Goal: Task Accomplishment & Management: Manage account settings

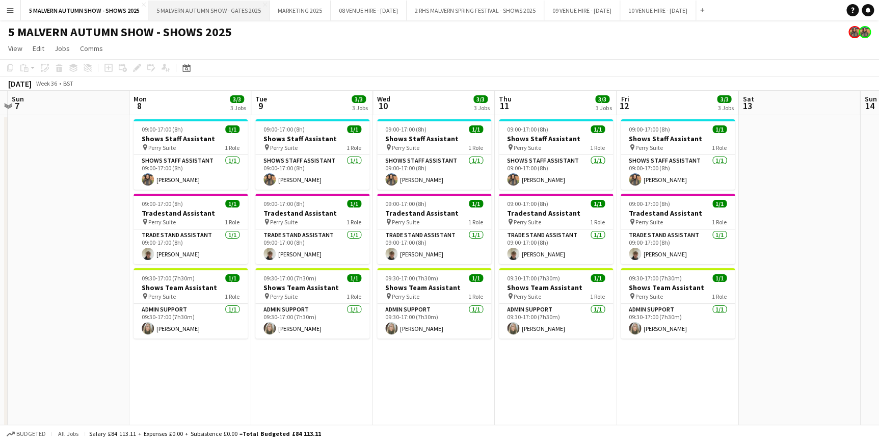
click at [171, 5] on button "5 MALVERN AUTUMN SHOW - GATES 2025 Close" at bounding box center [208, 11] width 121 height 20
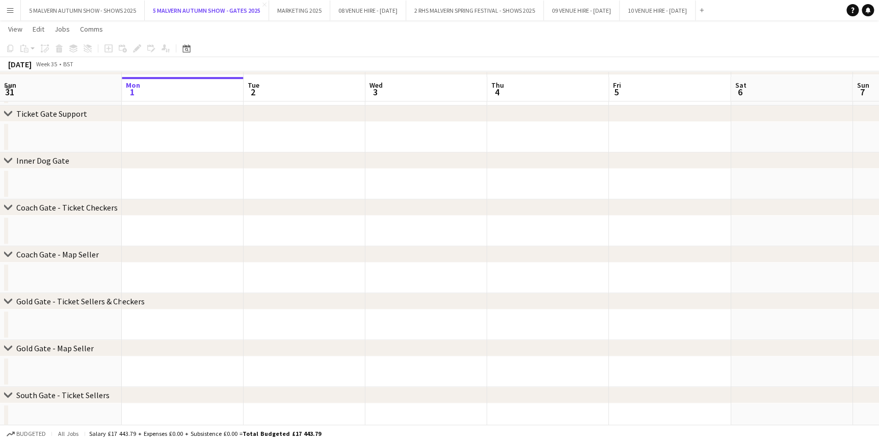
scroll to position [185, 0]
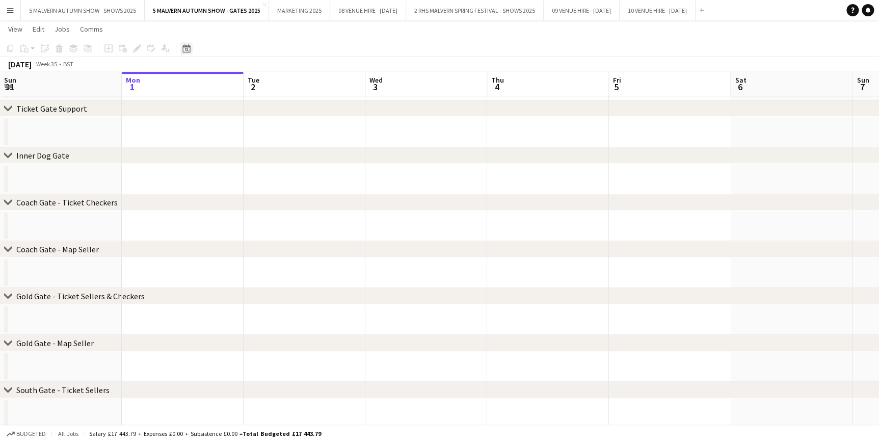
click at [191, 48] on div "Date picker" at bounding box center [186, 48] width 12 height 12
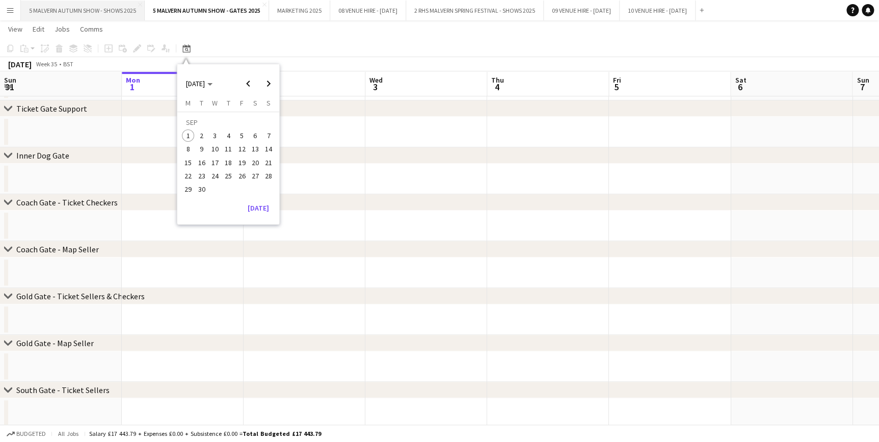
click at [112, 9] on button "5 MALVERN AUTUMN SHOW - SHOWS 2025 Close" at bounding box center [83, 11] width 124 height 20
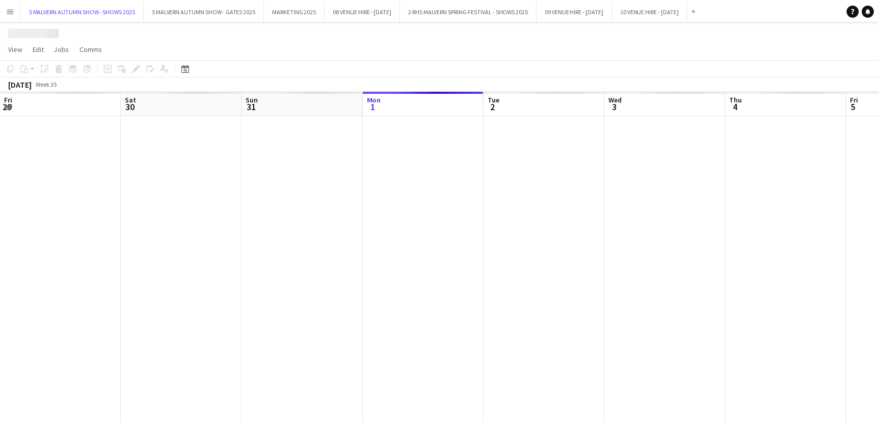
scroll to position [0, 244]
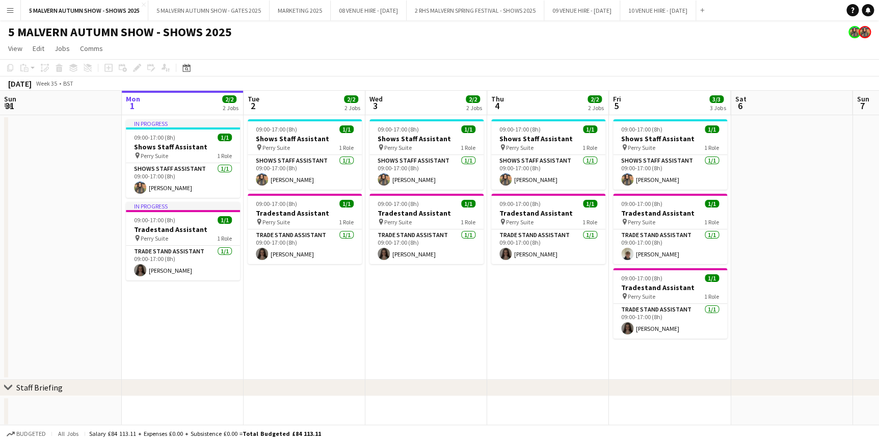
click at [178, 67] on div "Date picker SEP 2025 SEP 2025 Monday M Tuesday T Wednesday W Thursday T Friday …" at bounding box center [183, 68] width 23 height 12
click at [182, 64] on icon "Date picker" at bounding box center [186, 68] width 8 height 8
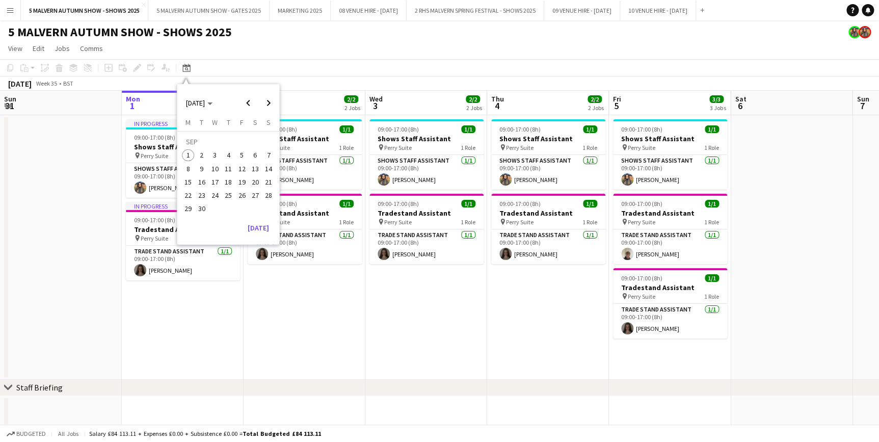
click at [259, 199] on button "27" at bounding box center [255, 195] width 13 height 13
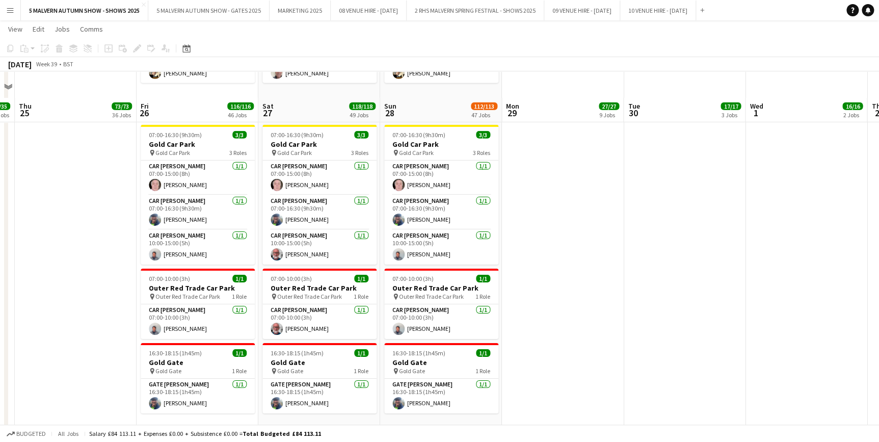
scroll to position [5420, 0]
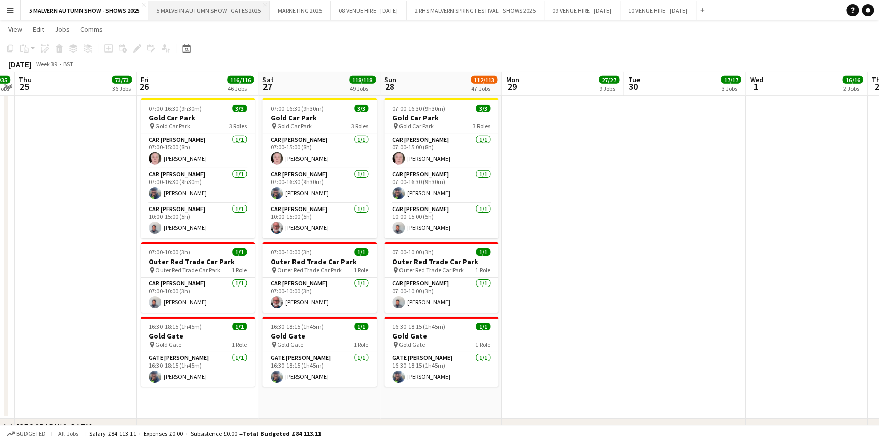
click at [182, 5] on button "5 MALVERN AUTUMN SHOW - GATES 2025 Close" at bounding box center [208, 11] width 121 height 20
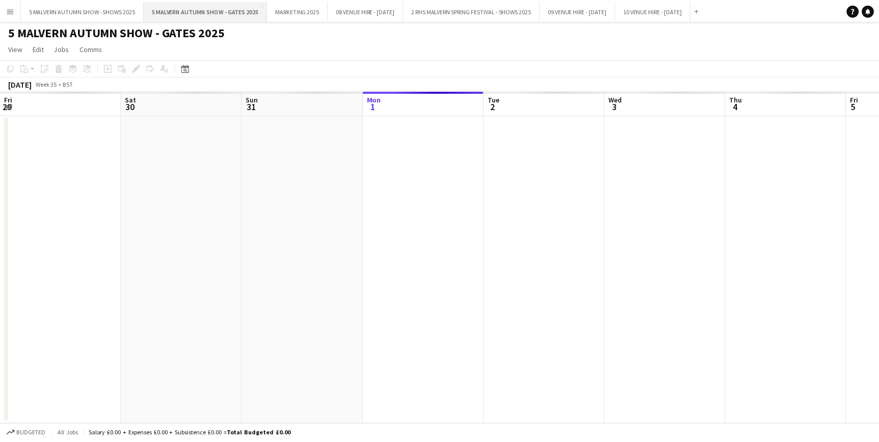
scroll to position [0, 244]
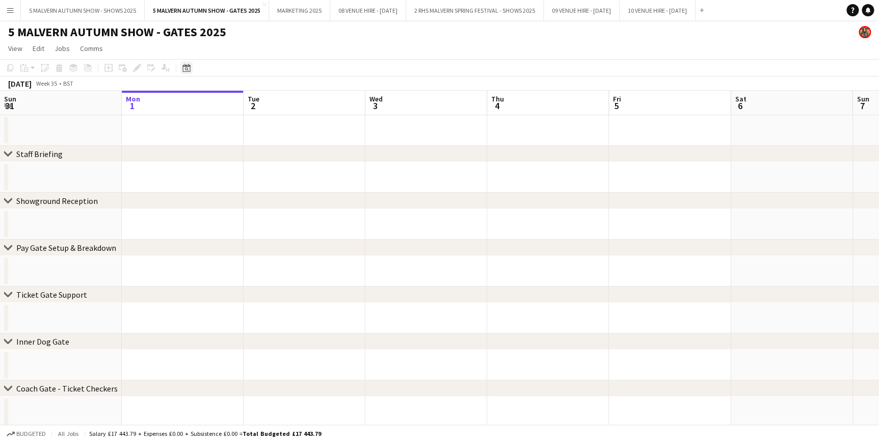
click at [183, 66] on icon at bounding box center [186, 68] width 8 height 8
click at [191, 197] on span "22" at bounding box center [188, 195] width 12 height 12
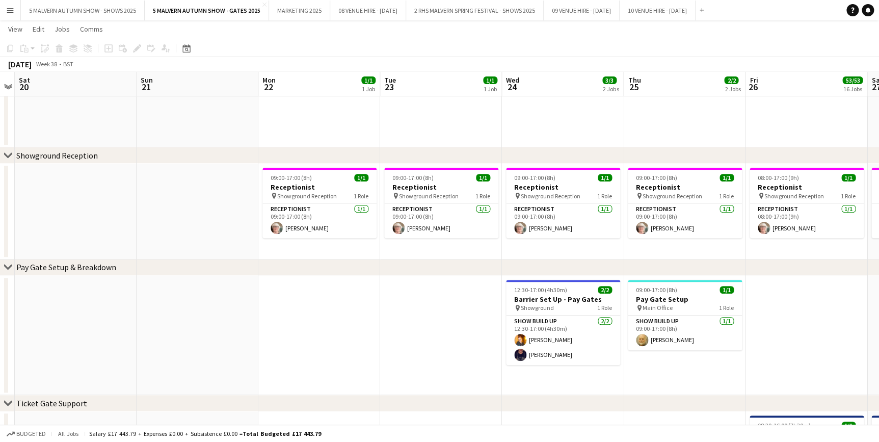
scroll to position [185, 0]
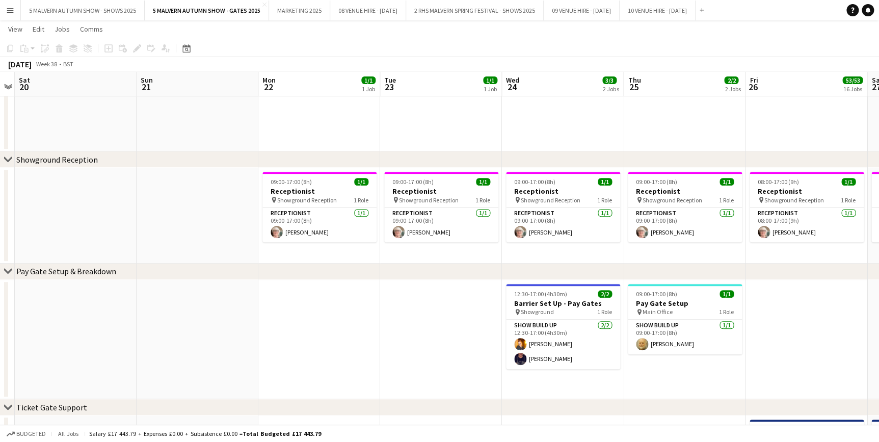
drag, startPoint x: 126, startPoint y: 71, endPoint x: 305, endPoint y: 89, distance: 180.3
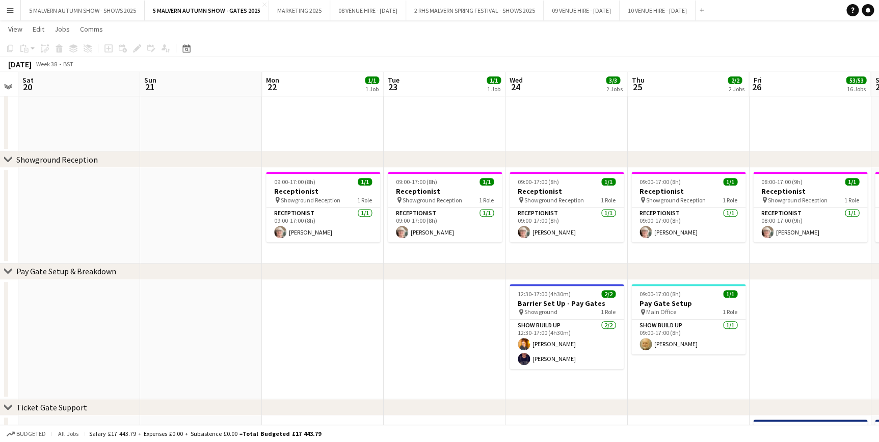
scroll to position [0, 345]
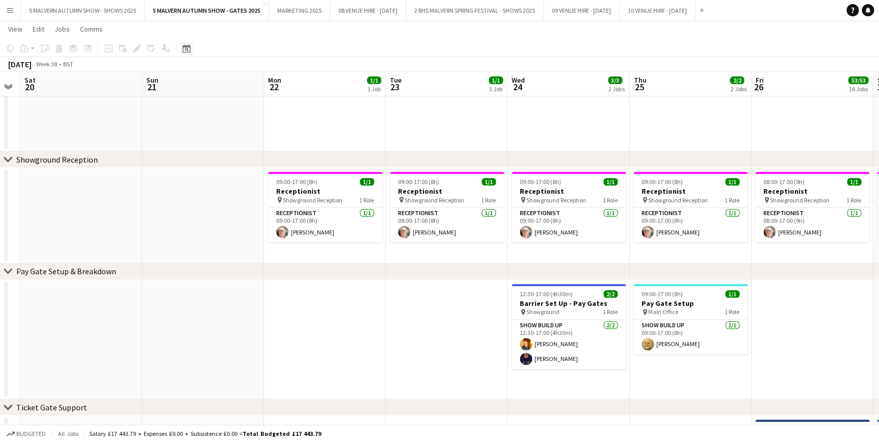
click at [184, 46] on icon at bounding box center [186, 48] width 8 height 8
click at [279, 35] on app-page-menu "View Day view expanded Day view collapsed Month view Date picker Jump to today …" at bounding box center [439, 29] width 879 height 19
click at [110, 11] on button "5 MALVERN AUTUMN SHOW - SHOWS 2025 Close" at bounding box center [83, 11] width 124 height 20
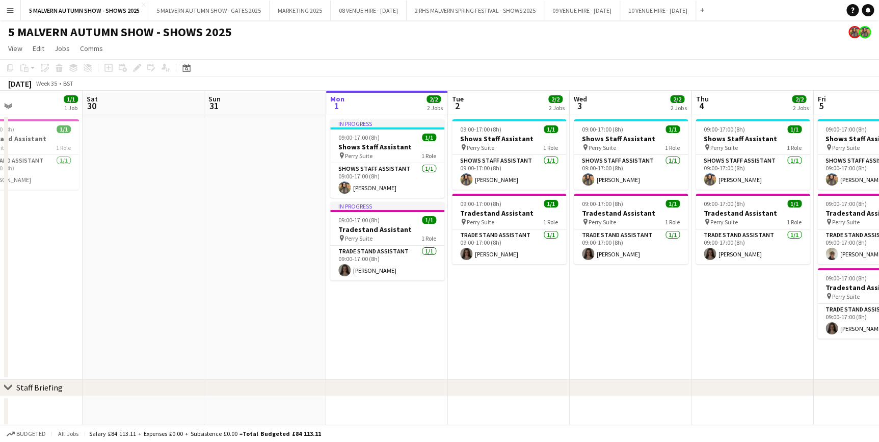
drag, startPoint x: 162, startPoint y: 98, endPoint x: 366, endPoint y: 97, distance: 204.4
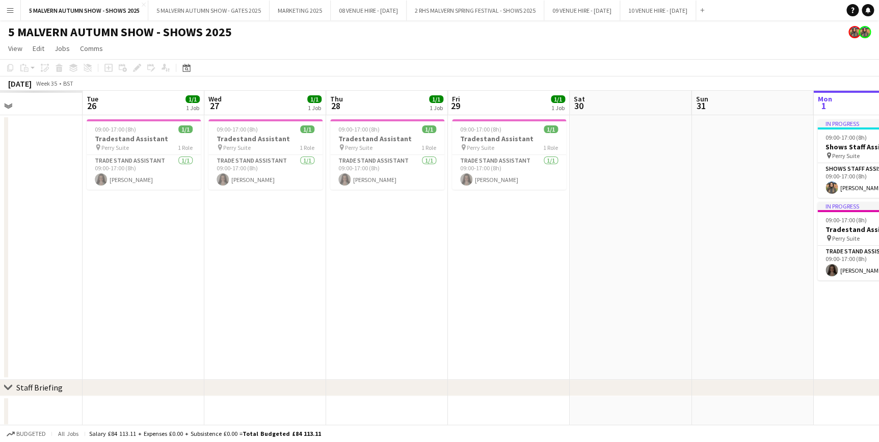
drag, startPoint x: 146, startPoint y: 99, endPoint x: 654, endPoint y: 99, distance: 507.6
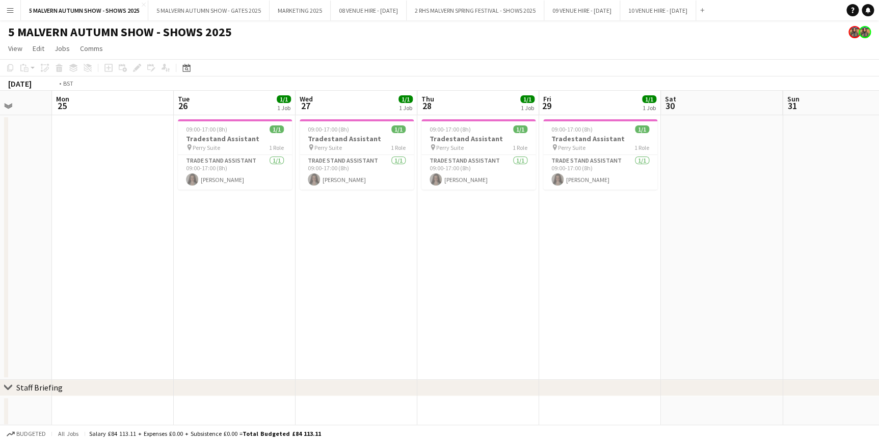
drag, startPoint x: 144, startPoint y: 110, endPoint x: 578, endPoint y: 115, distance: 434.2
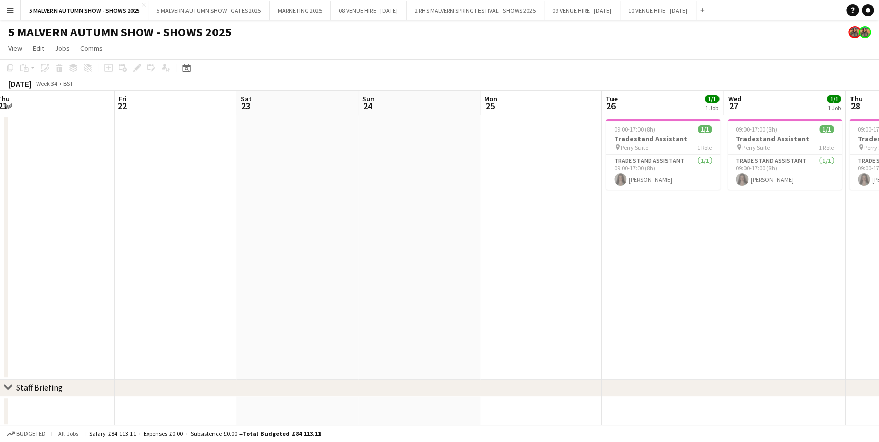
scroll to position [0, 240]
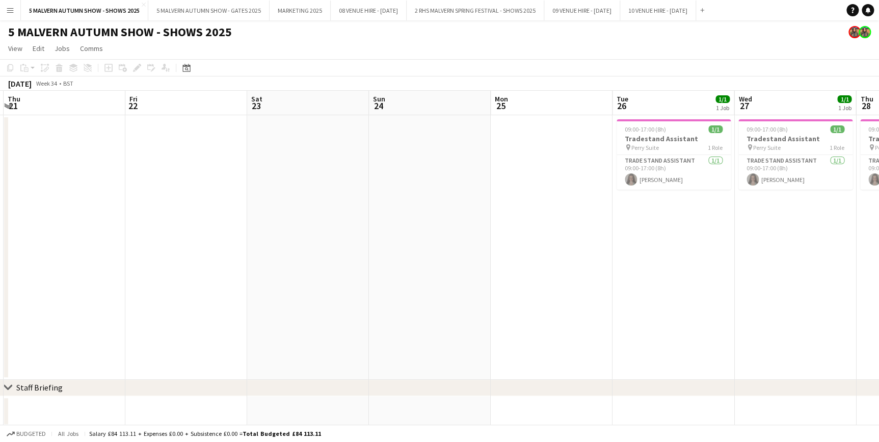
drag, startPoint x: 181, startPoint y: 118, endPoint x: 342, endPoint y: 118, distance: 160.5
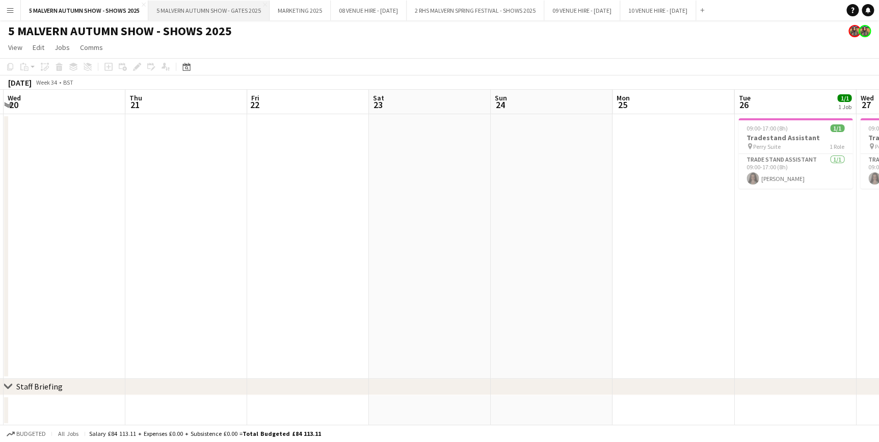
scroll to position [0, 0]
click at [199, 14] on button "5 MALVERN AUTUMN SHOW - GATES 2025 Close" at bounding box center [208, 11] width 121 height 20
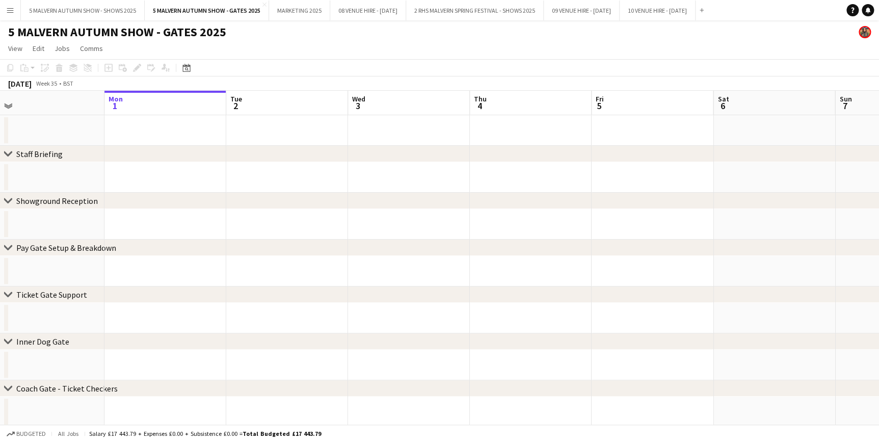
drag, startPoint x: 262, startPoint y: 102, endPoint x: 619, endPoint y: 107, distance: 356.3
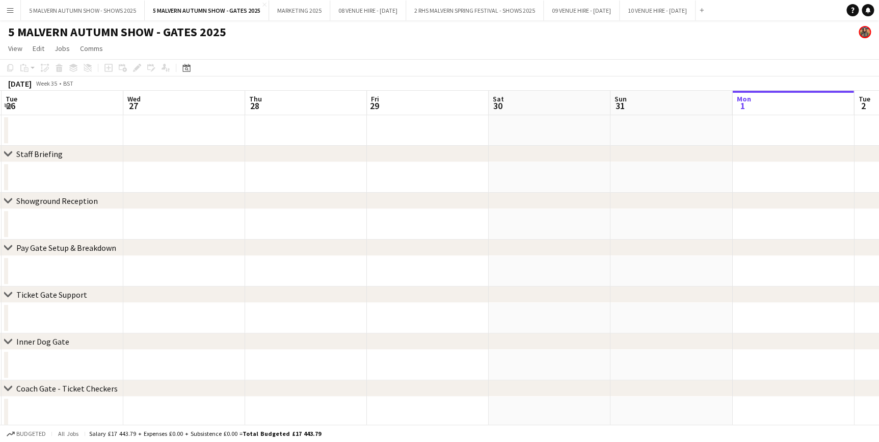
drag, startPoint x: 383, startPoint y: 110, endPoint x: 568, endPoint y: 110, distance: 185.0
drag, startPoint x: 173, startPoint y: 97, endPoint x: 559, endPoint y: 100, distance: 385.3
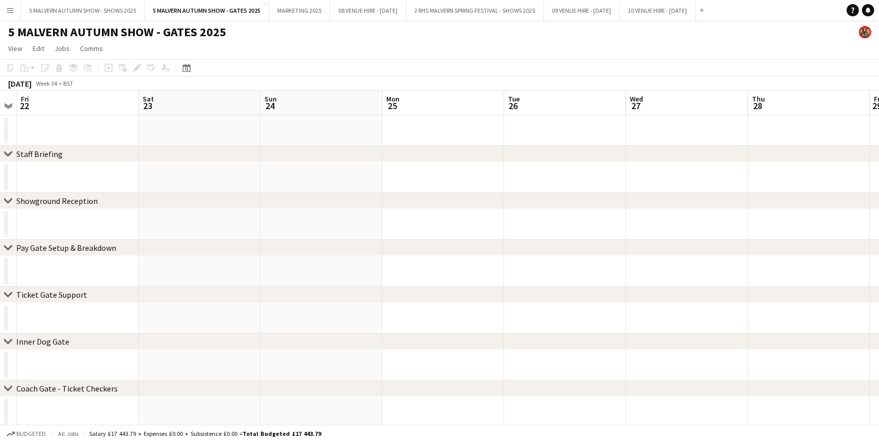
scroll to position [0, 253]
drag, startPoint x: 110, startPoint y: 100, endPoint x: 327, endPoint y: 106, distance: 217.2
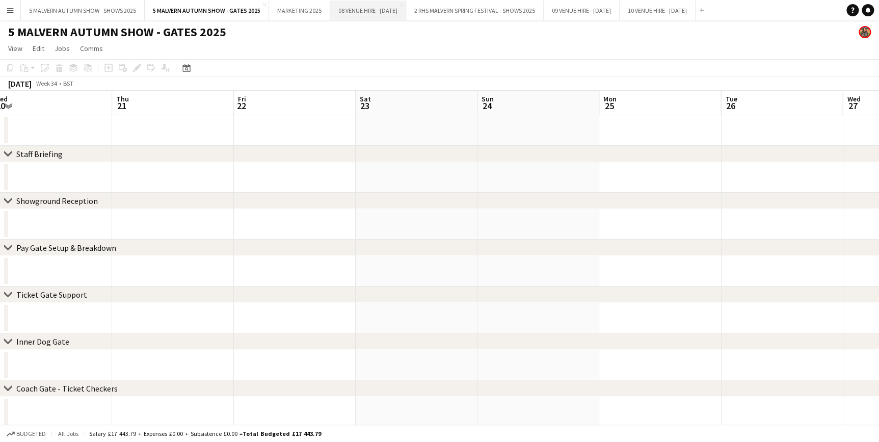
click at [388, 11] on button "08 VENUE HIRE - AUGUST 2025 Close" at bounding box center [368, 11] width 76 height 20
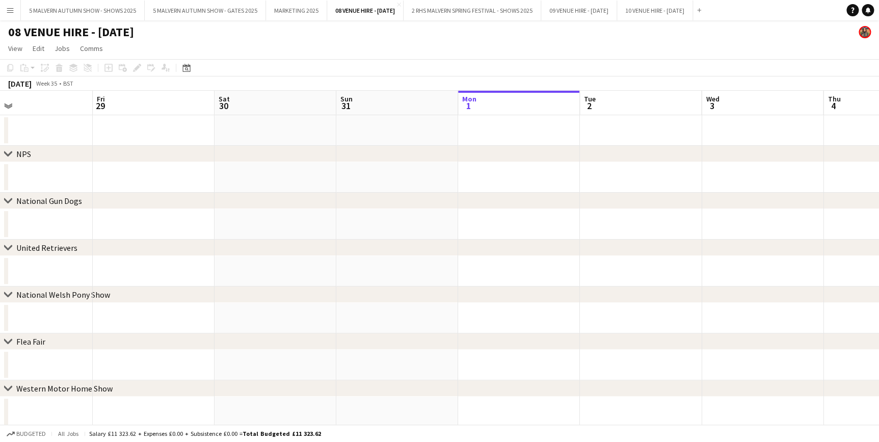
drag, startPoint x: 524, startPoint y: 100, endPoint x: 591, endPoint y: 103, distance: 66.8
click at [591, 103] on app-calendar-viewport "Tue 26 Wed 27 Thu 28 Fri 29 Sat 30 Sun 31 Mon 1 Tue 2 Wed 3 Thu 4 Fri 5 Sat 6 S…" at bounding box center [439, 282] width 879 height 383
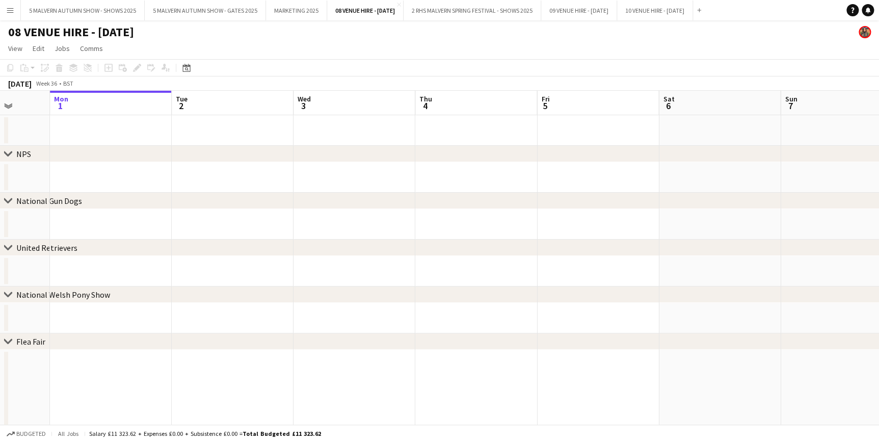
drag, startPoint x: 539, startPoint y: 100, endPoint x: 31, endPoint y: 100, distance: 508.6
click at [31, 100] on app-calendar-viewport "Thu 28 Fri 29 Sat 30 Sun 31 Mon 1 Tue 2 Wed 3 Thu 4 Fri 5 Sat 6 Sun 7 Mon 8 Tue…" at bounding box center [439, 327] width 879 height 472
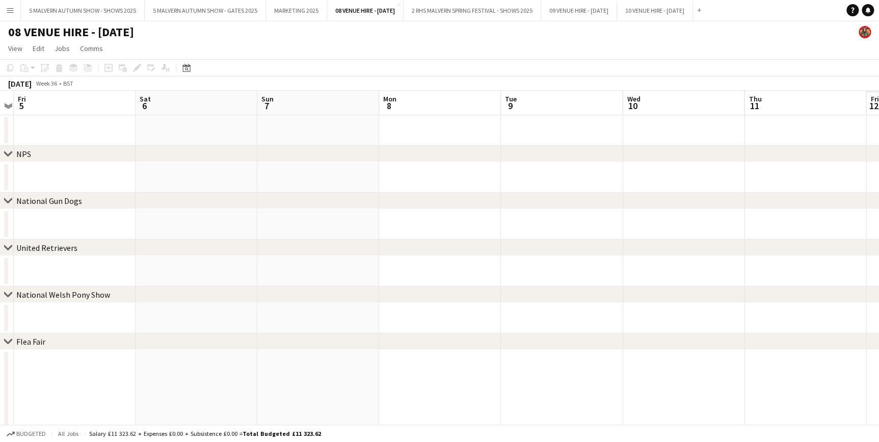
drag, startPoint x: 36, startPoint y: 98, endPoint x: 514, endPoint y: 95, distance: 478.0
click at [27, 97] on app-calendar-viewport "Tue 2 Wed 3 Thu 4 Fri 5 Sat 6 Sun 7 Mon 8 Tue 9 Wed 10 Thu 11 Fri 12 Sat 13 Sun…" at bounding box center [439, 327] width 879 height 472
drag, startPoint x: 171, startPoint y: 83, endPoint x: 544, endPoint y: 85, distance: 373.6
click at [114, 83] on app-calendar "Copy Paste Paste Ctrl+V Paste with crew Ctrl+Shift+V Paste linked Job Delete Gr…" at bounding box center [439, 311] width 879 height 504
drag, startPoint x: 407, startPoint y: 103, endPoint x: 559, endPoint y: 105, distance: 151.9
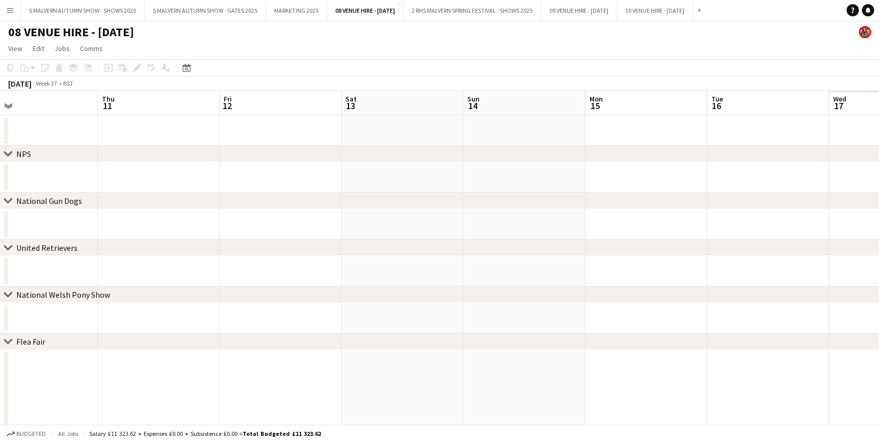
click at [348, 103] on app-calendar-viewport "Sun 7 Mon 8 Tue 9 Wed 10 Thu 11 Fri 12 Sat 13 Sun 14 Mon 15 Tue 16 Wed 17 Thu 1…" at bounding box center [439, 327] width 879 height 472
drag, startPoint x: 253, startPoint y: 97, endPoint x: 618, endPoint y: 96, distance: 365.4
click at [253, 96] on app-calendar-viewport "Wed 10 Thu 11 Fri 12 Sat 13 Sun 14 Mon 15 Tue 16 Wed 17 Thu 18 Fri 19 Sat 20 Su…" at bounding box center [439, 327] width 879 height 472
click at [312, 94] on app-calendar-viewport "Wed 10 Thu 11 Fri 12 Sat 13 Sun 14 Mon 15 Tue 16 Wed 17 Thu 18 Fri 19 Sat 20 Su…" at bounding box center [439, 327] width 879 height 472
drag, startPoint x: 602, startPoint y: 100, endPoint x: 327, endPoint y: 97, distance: 275.7
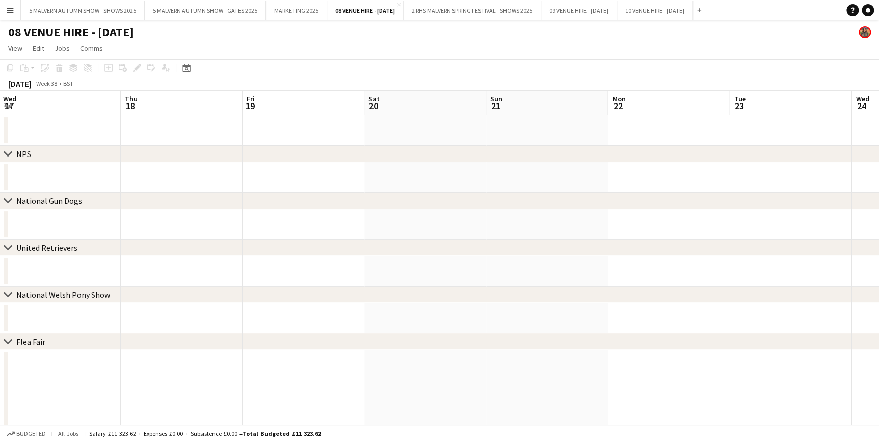
click at [327, 97] on app-calendar-viewport "Sun 14 Mon 15 Tue 16 Wed 17 Thu 18 Fri 19 Sat 20 Sun 21 Mon 22 Tue 23 Wed 24 Th…" at bounding box center [439, 327] width 879 height 472
click at [292, 12] on button "MARKETING 2025 Close" at bounding box center [296, 11] width 61 height 20
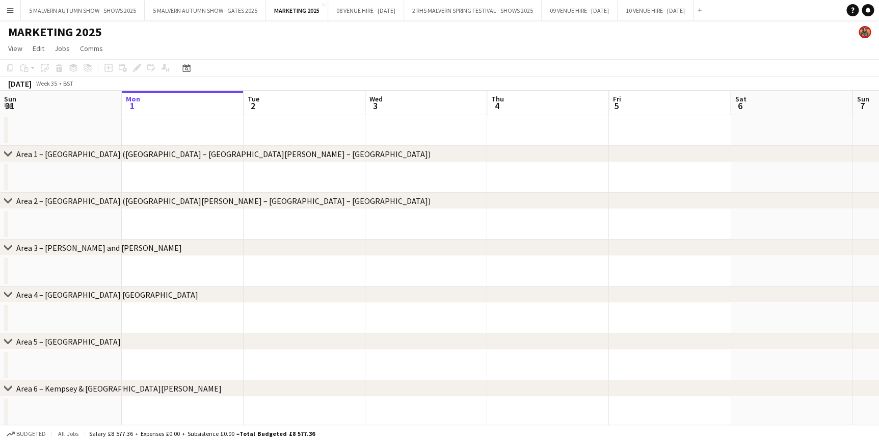
scroll to position [0, 266]
drag, startPoint x: 268, startPoint y: 101, endPoint x: -84, endPoint y: 80, distance: 352.8
click at [0, 80] on html "Menu Boards Boards Boards All jobs Status Workforce Workforce My Workforce Recr…" at bounding box center [439, 433] width 879 height 866
click at [183, 70] on icon "Date picker" at bounding box center [186, 68] width 8 height 8
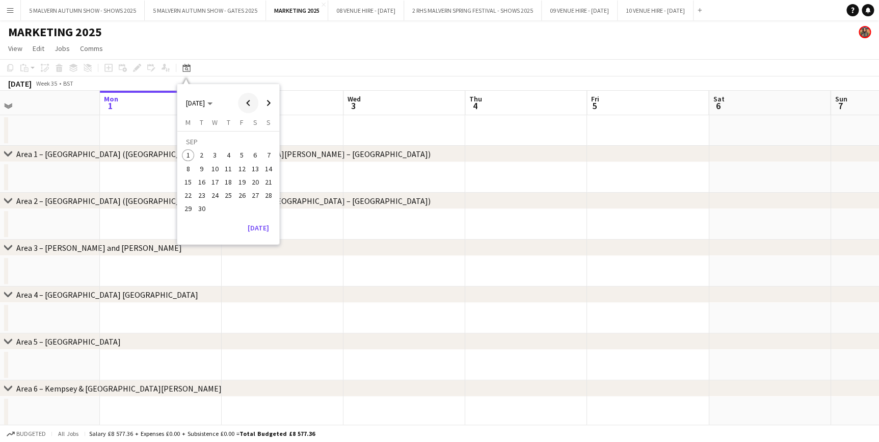
click at [242, 95] on span "Previous month" at bounding box center [248, 103] width 20 height 20
click at [241, 184] on span "22" at bounding box center [242, 184] width 12 height 12
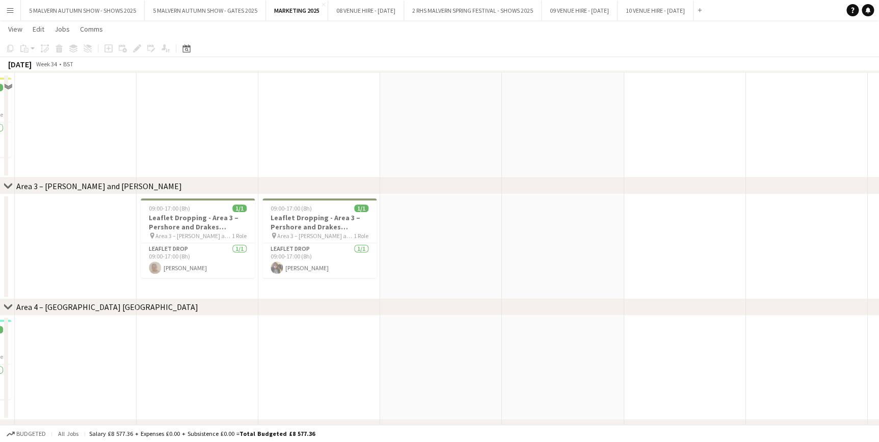
scroll to position [231, 0]
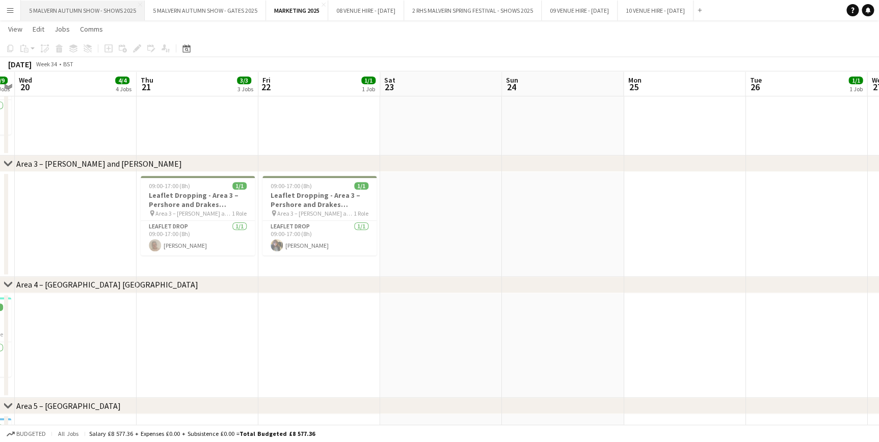
click at [81, 8] on button "5 MALVERN AUTUMN SHOW - SHOWS 2025 Close" at bounding box center [83, 11] width 124 height 20
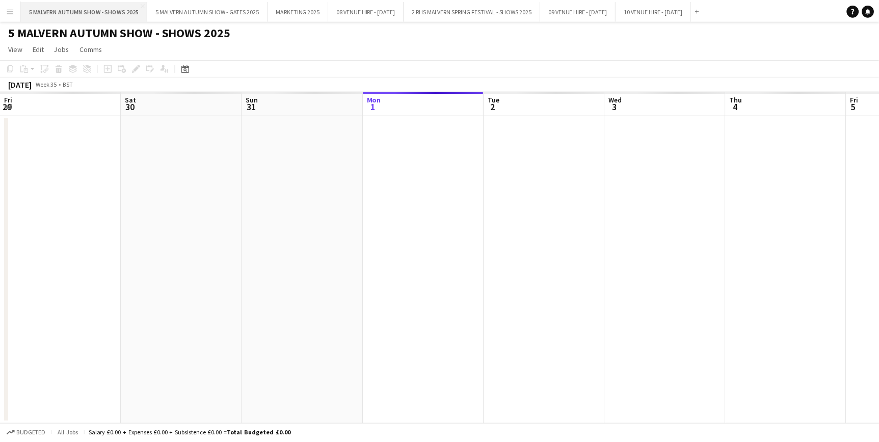
scroll to position [0, 244]
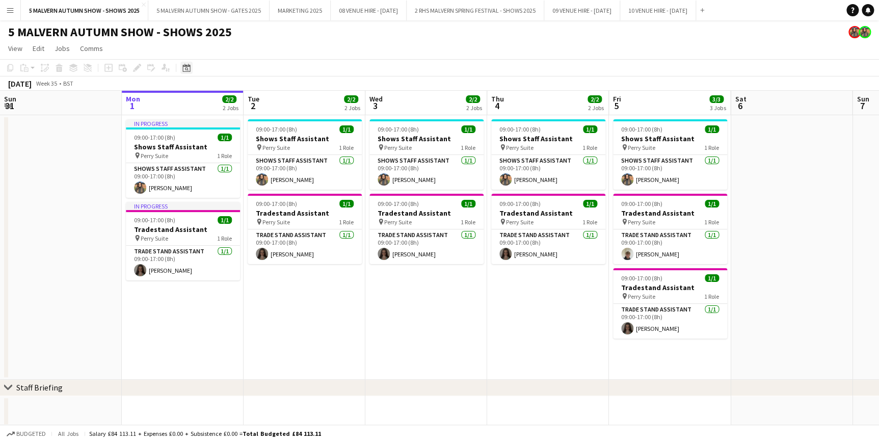
click at [190, 65] on icon "Date picker" at bounding box center [186, 68] width 8 height 8
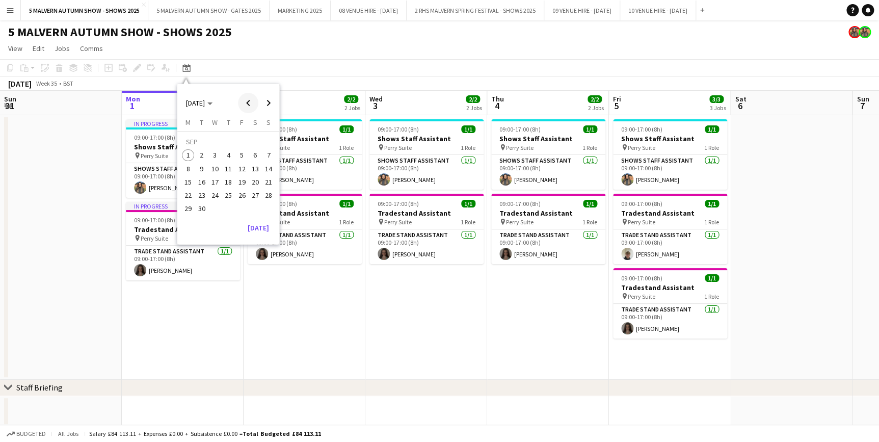
click at [246, 97] on span "Previous month" at bounding box center [248, 103] width 20 height 20
click at [243, 187] on span "22" at bounding box center [242, 184] width 12 height 12
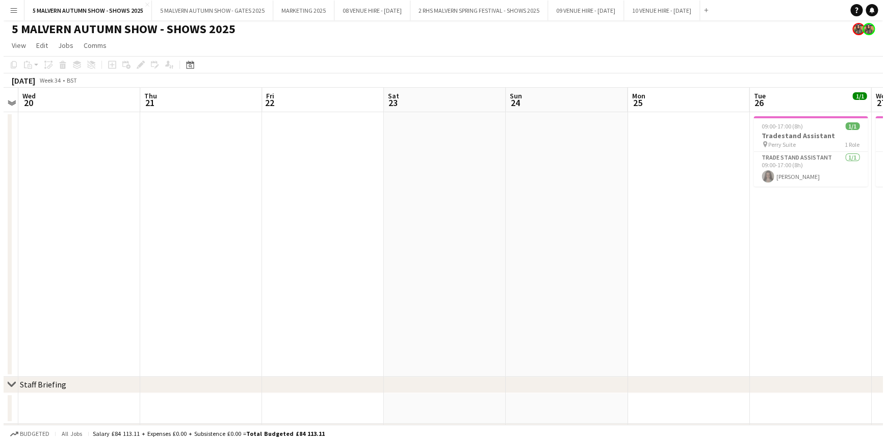
scroll to position [0, 0]
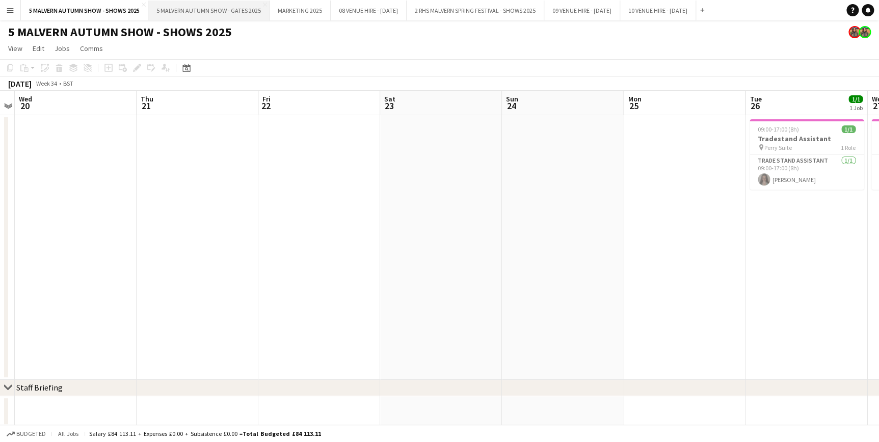
click at [183, 6] on button "5 MALVERN AUTUMN SHOW - GATES 2025 Close" at bounding box center [208, 11] width 121 height 20
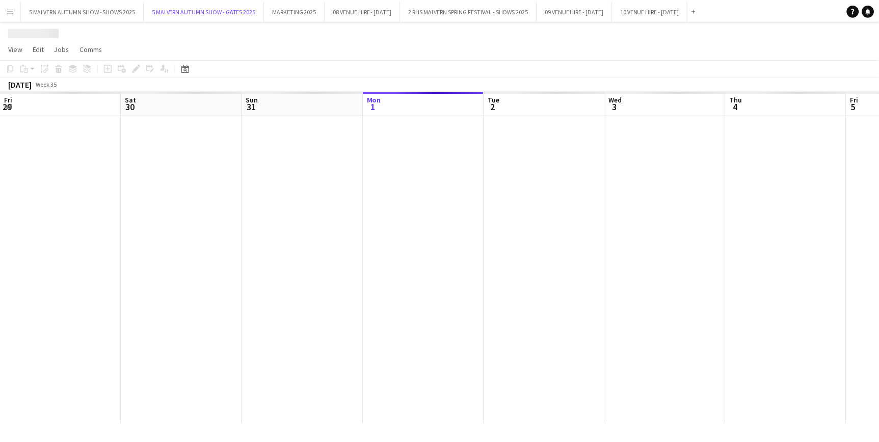
scroll to position [0, 244]
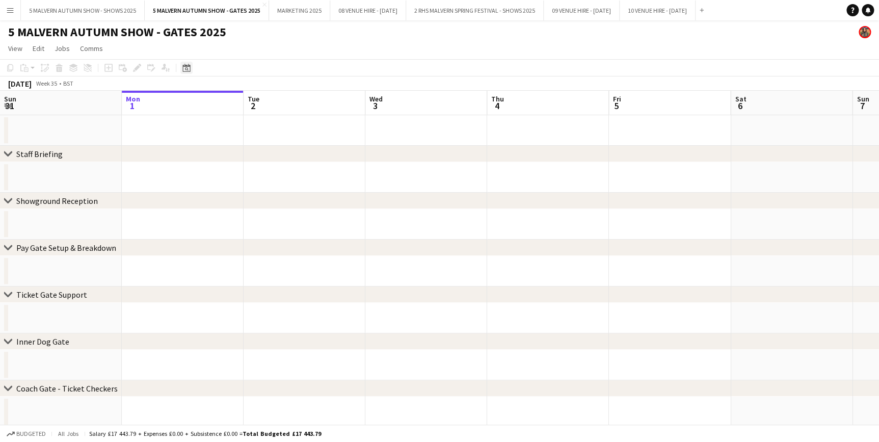
click at [184, 68] on icon "Date picker" at bounding box center [186, 68] width 8 height 8
click at [249, 103] on span "Previous month" at bounding box center [248, 103] width 20 height 20
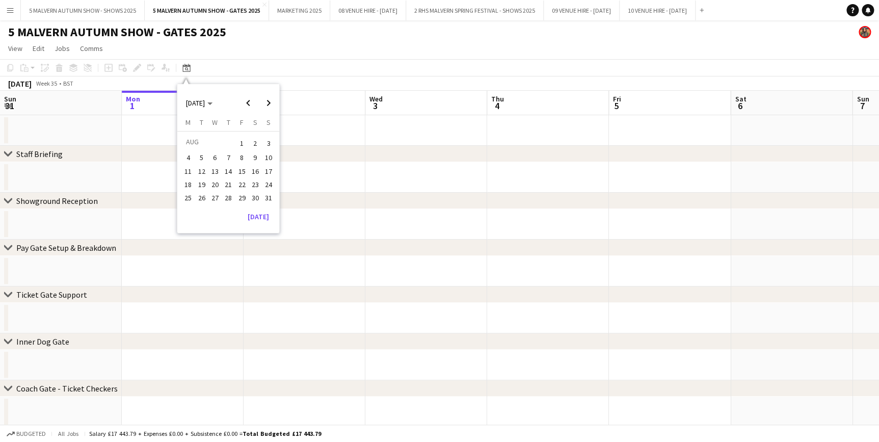
click at [236, 184] on span "22" at bounding box center [242, 184] width 12 height 12
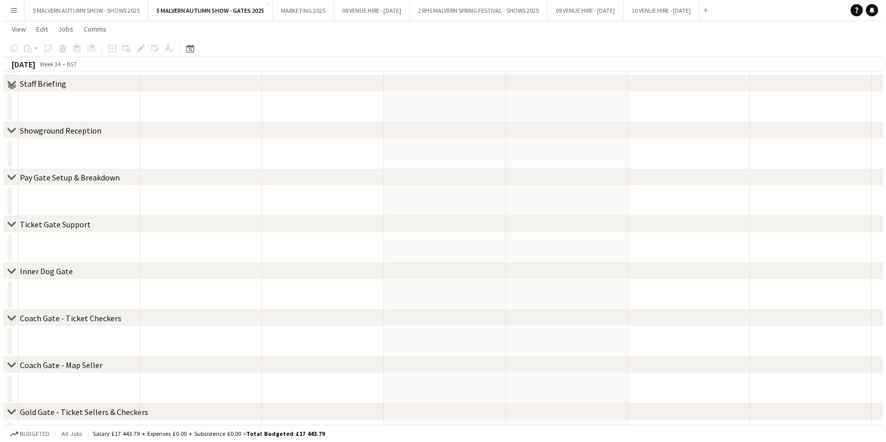
scroll to position [0, 0]
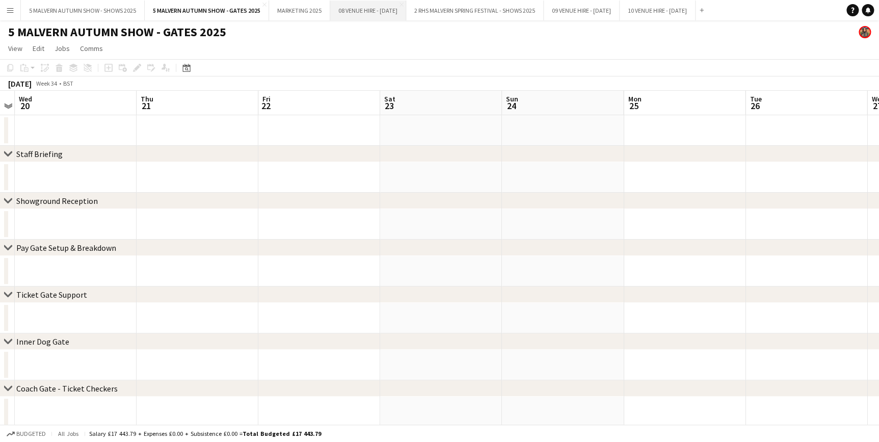
click at [370, 4] on button "08 VENUE HIRE - AUGUST 2025 Close" at bounding box center [368, 11] width 76 height 20
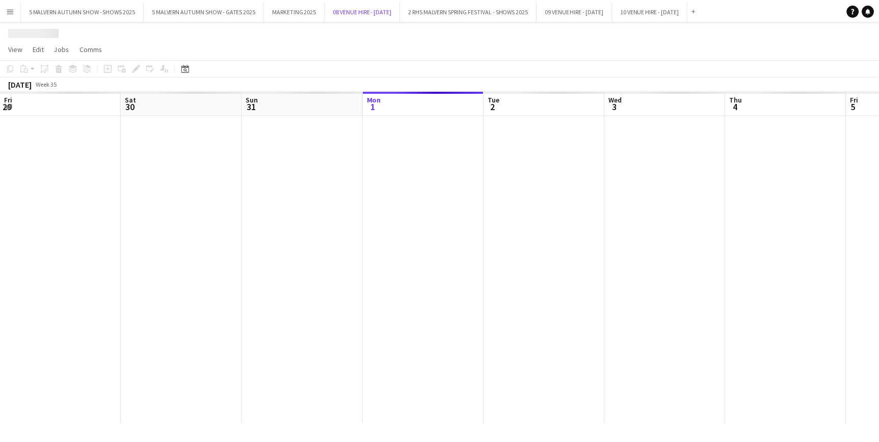
scroll to position [0, 244]
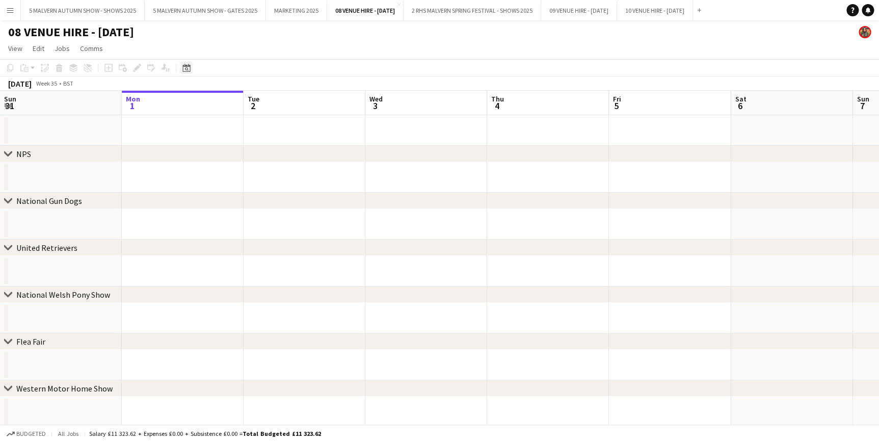
click at [189, 71] on icon "Date picker" at bounding box center [186, 68] width 8 height 8
click at [249, 102] on span "Previous month" at bounding box center [248, 103] width 20 height 20
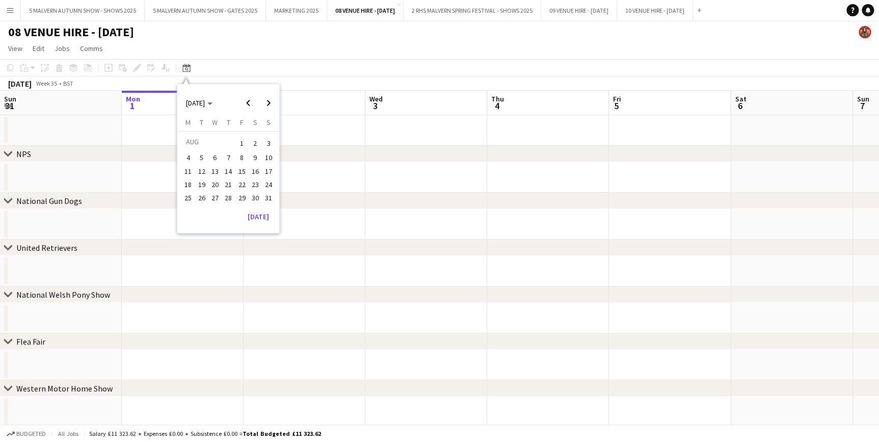
click at [244, 185] on span "22" at bounding box center [242, 184] width 12 height 12
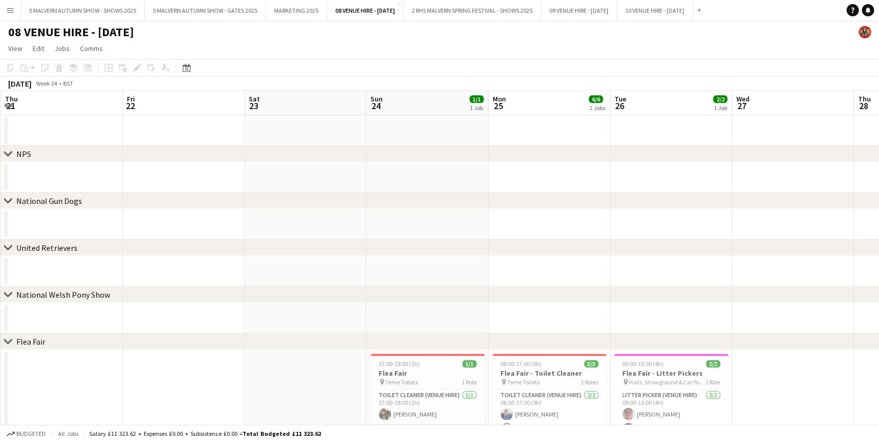
scroll to position [0, 289]
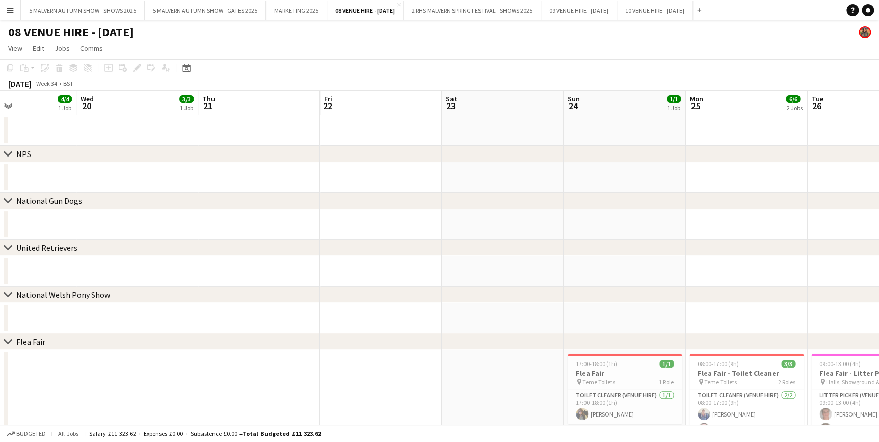
drag, startPoint x: 311, startPoint y: 104, endPoint x: 385, endPoint y: 146, distance: 85.1
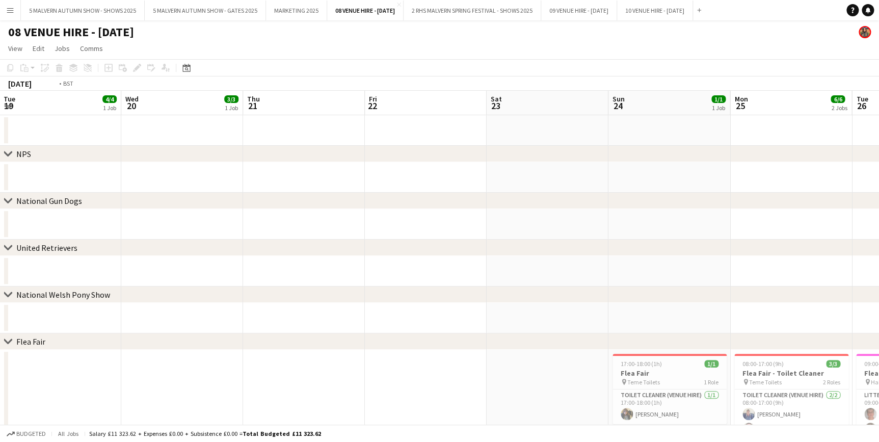
scroll to position [0, 252]
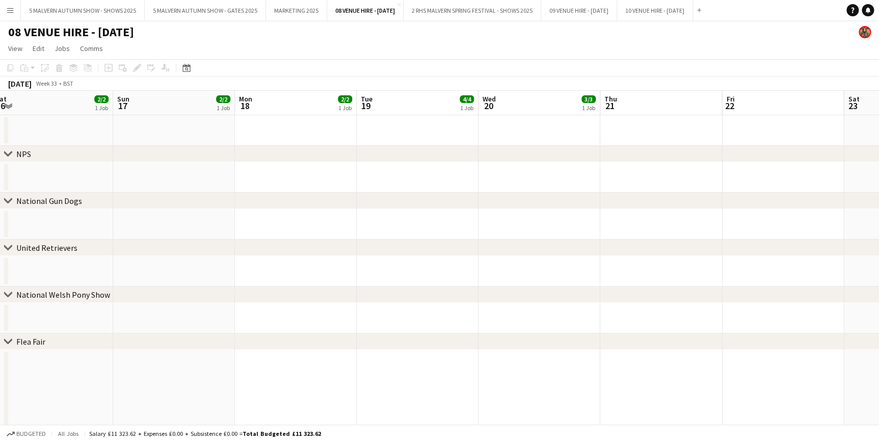
drag, startPoint x: 191, startPoint y: 99, endPoint x: 591, endPoint y: 141, distance: 402.2
click at [378, 93] on app-board-header-date "Tue 19 4/4 1 Job" at bounding box center [418, 103] width 122 height 24
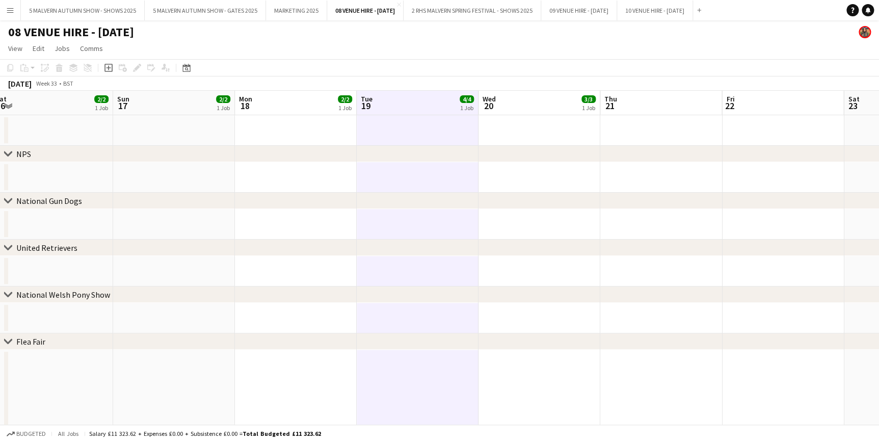
click at [376, 94] on app-board-header-date "Tue 19 4/4 1 Job" at bounding box center [418, 103] width 122 height 24
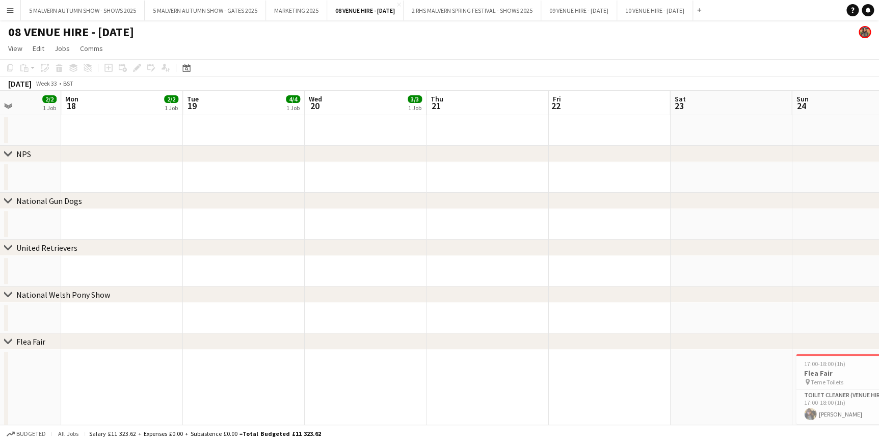
scroll to position [0, 438]
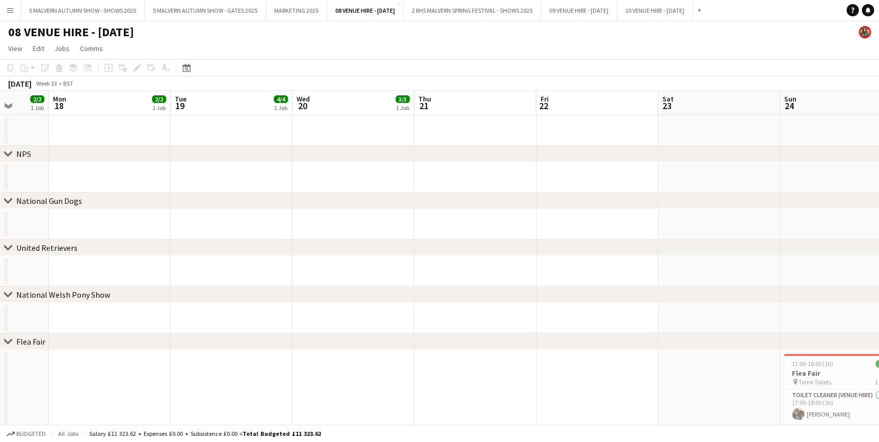
drag, startPoint x: 256, startPoint y: 109, endPoint x: 218, endPoint y: 112, distance: 37.8
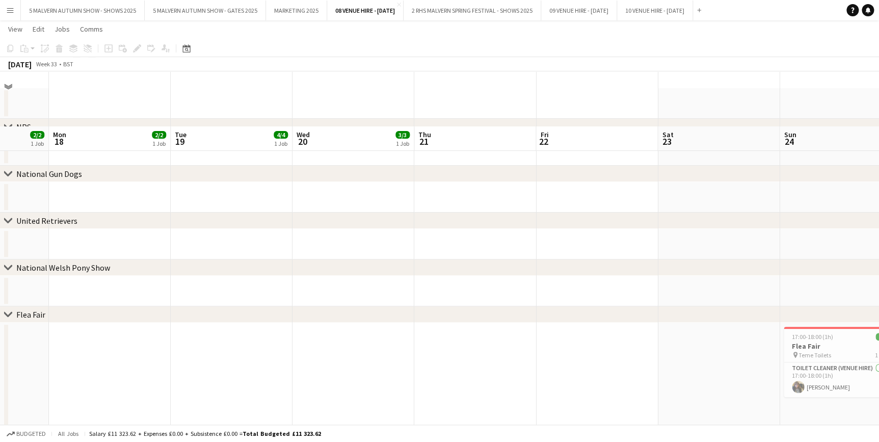
scroll to position [0, 0]
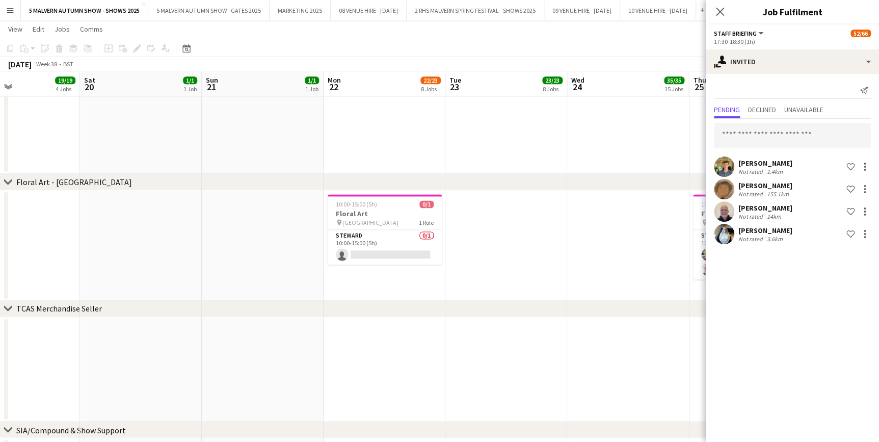
click at [519, 209] on app-date-cell at bounding box center [506, 245] width 122 height 111
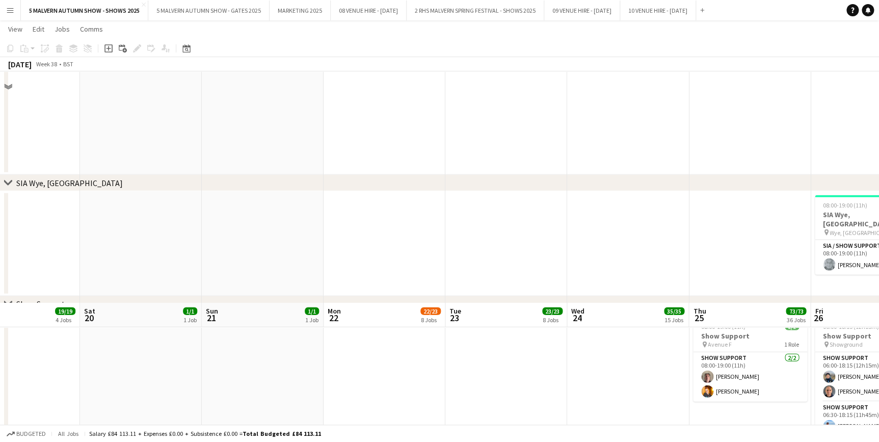
scroll to position [5315, 0]
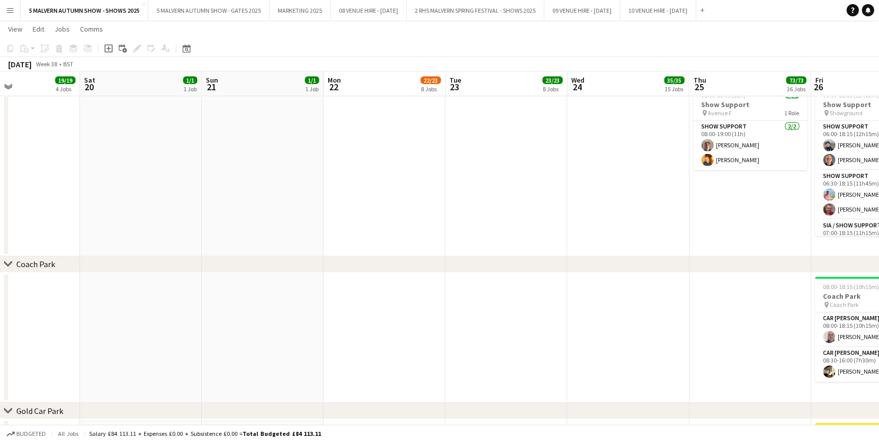
drag, startPoint x: 570, startPoint y: 84, endPoint x: 385, endPoint y: 79, distance: 185.6
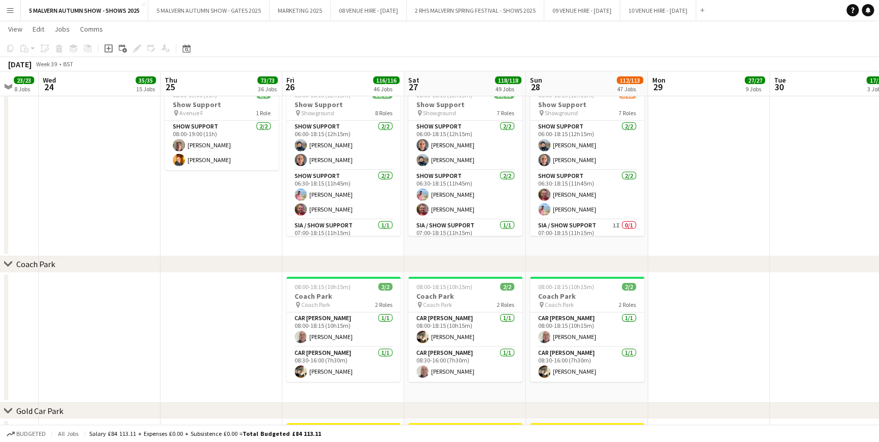
scroll to position [0, 434]
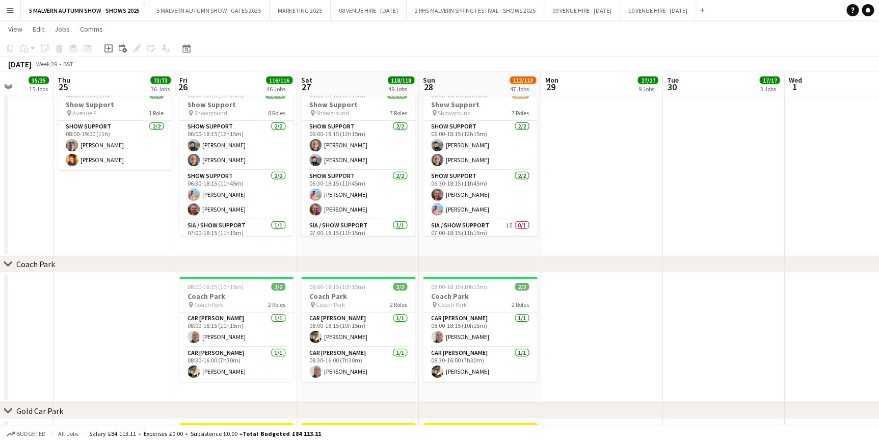
drag, startPoint x: 669, startPoint y: 78, endPoint x: 319, endPoint y: 88, distance: 350.8
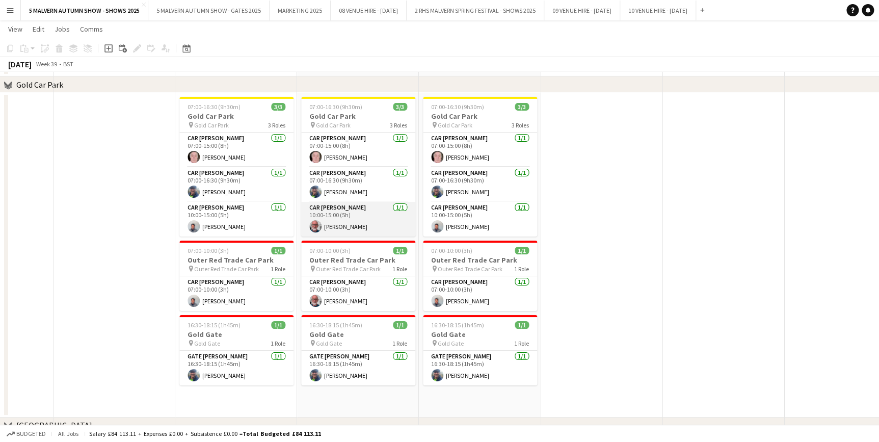
scroll to position [5562, 0]
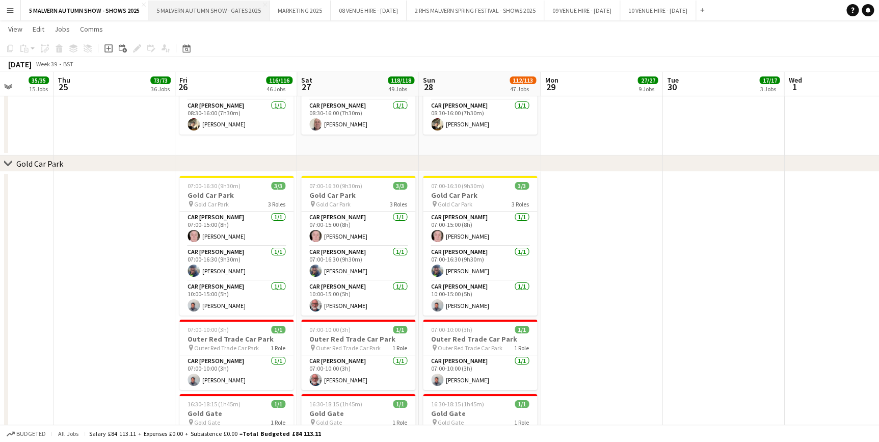
click at [212, 11] on button "5 MALVERN AUTUMN SHOW - GATES 2025 Close" at bounding box center [208, 11] width 121 height 20
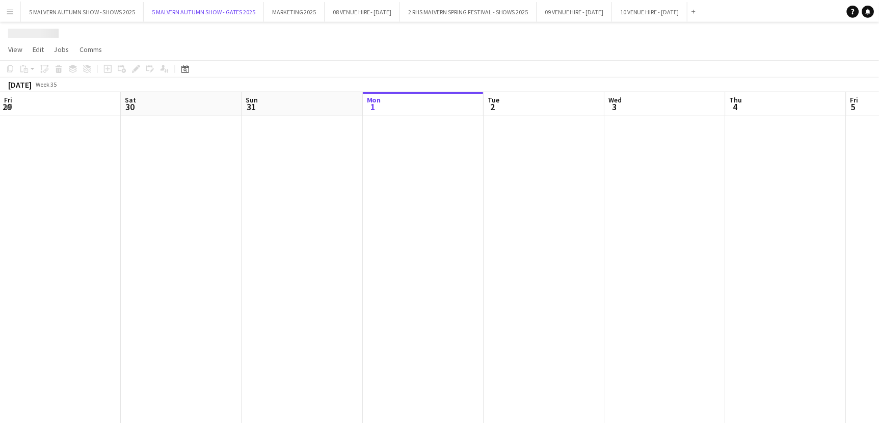
scroll to position [0, 244]
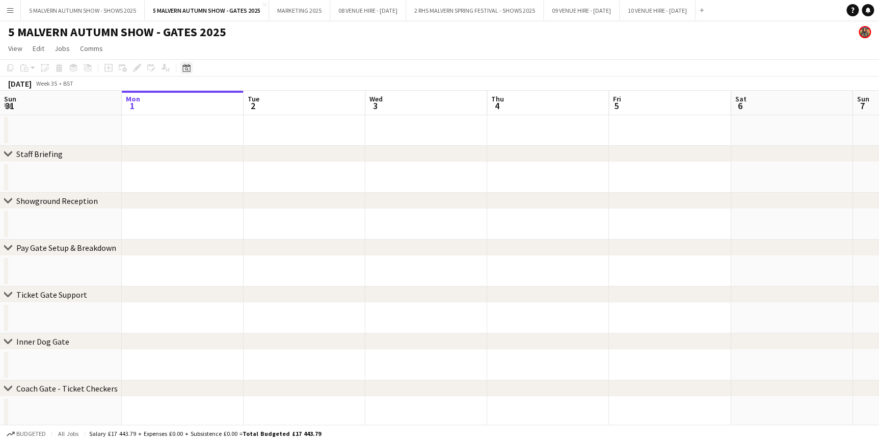
click at [180, 66] on div "Date picker" at bounding box center [186, 68] width 12 height 12
click at [182, 197] on span "22" at bounding box center [188, 195] width 12 height 12
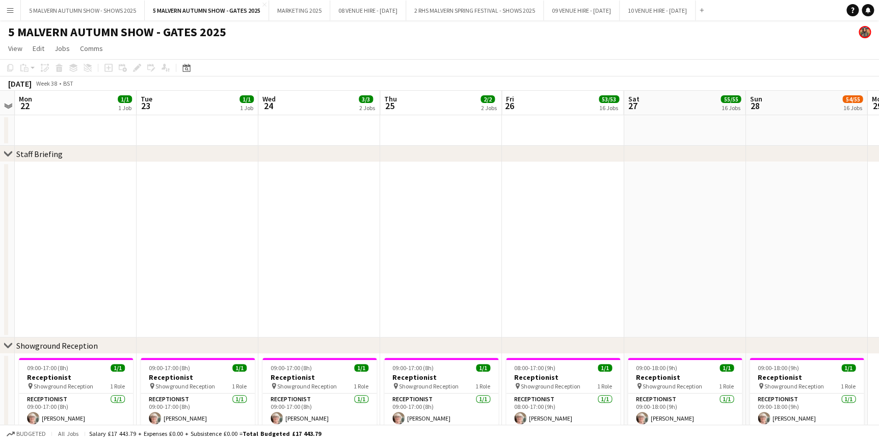
scroll to position [0, 321]
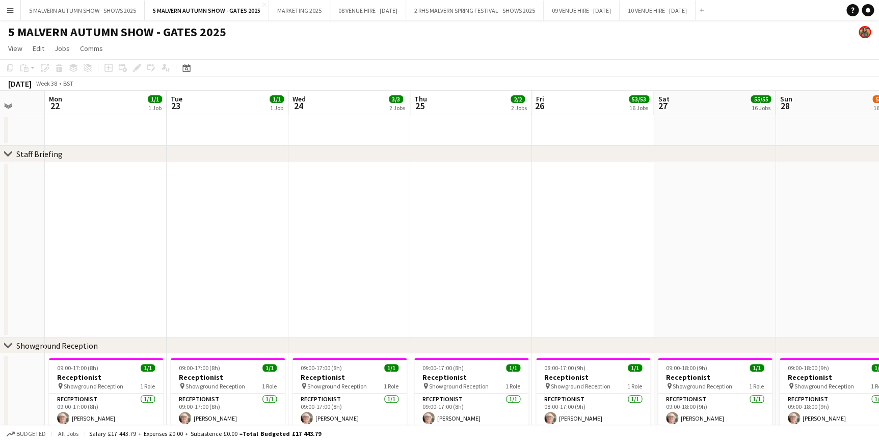
drag, startPoint x: 295, startPoint y: 102, endPoint x: 2, endPoint y: 104, distance: 293.0
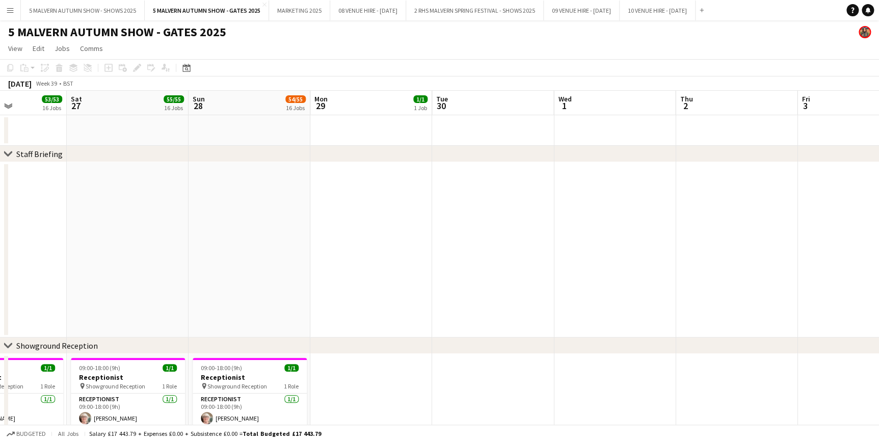
drag, startPoint x: 557, startPoint y: 99, endPoint x: 84, endPoint y: 131, distance: 474.0
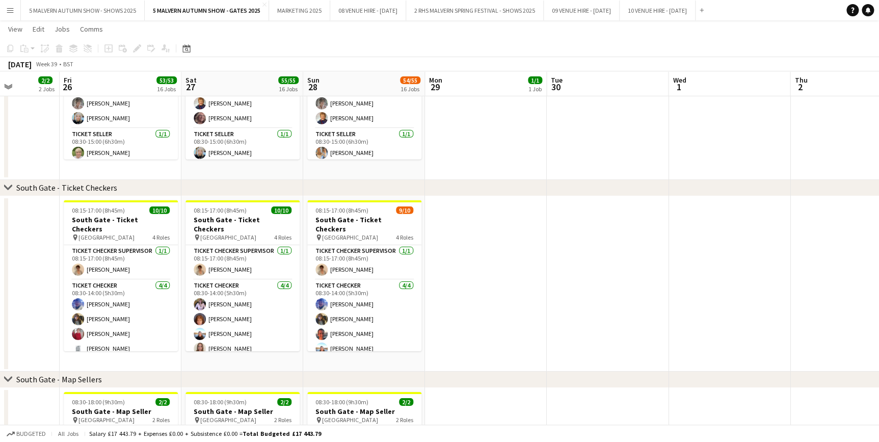
scroll to position [1529, 0]
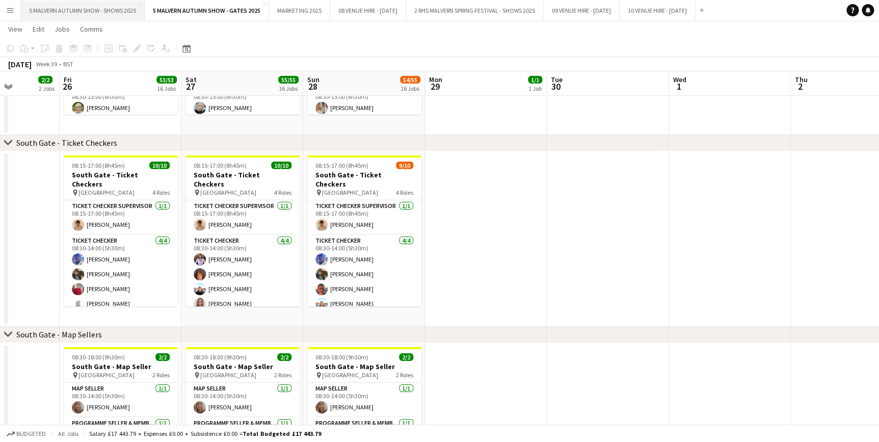
click at [90, 14] on button "5 MALVERN AUTUMN SHOW - SHOWS 2025 Close" at bounding box center [83, 11] width 124 height 20
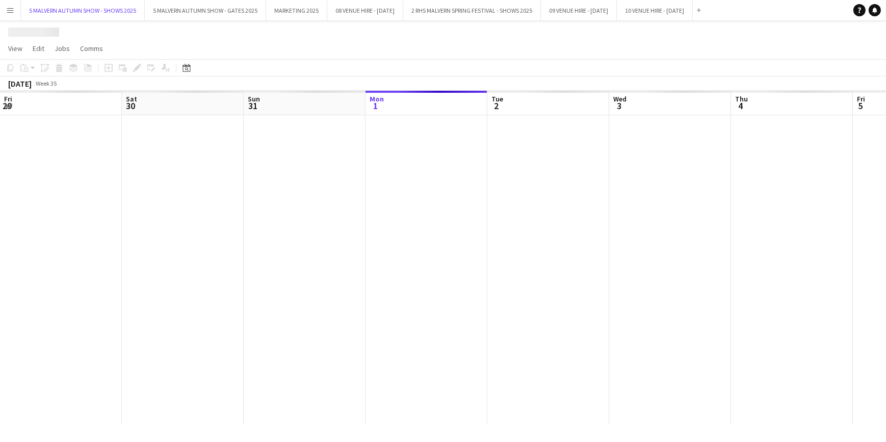
scroll to position [0, 244]
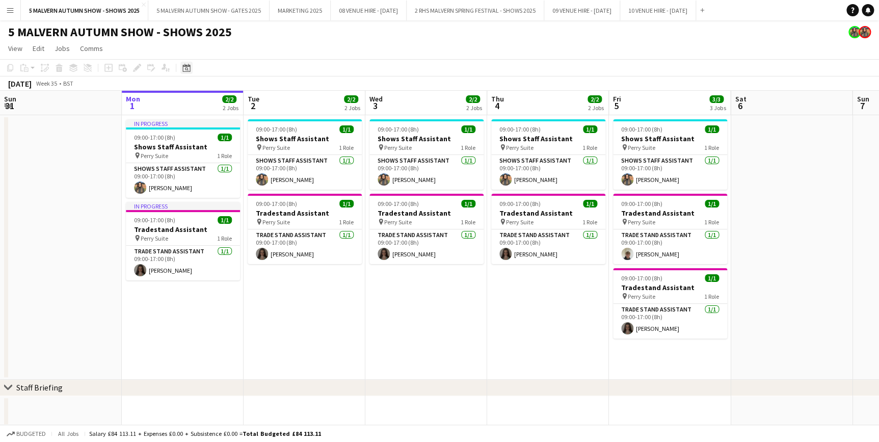
click at [191, 68] on div "Date picker" at bounding box center [186, 68] width 12 height 12
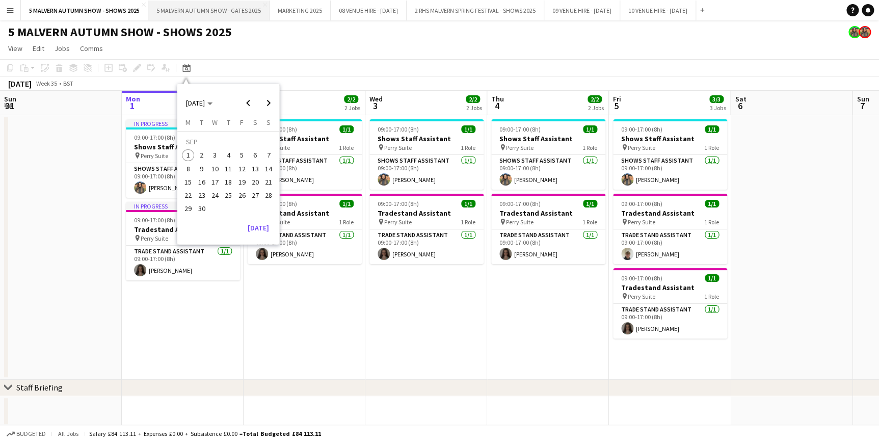
click at [189, 8] on button "5 MALVERN AUTUMN SHOW - GATES 2025 Close" at bounding box center [208, 11] width 121 height 20
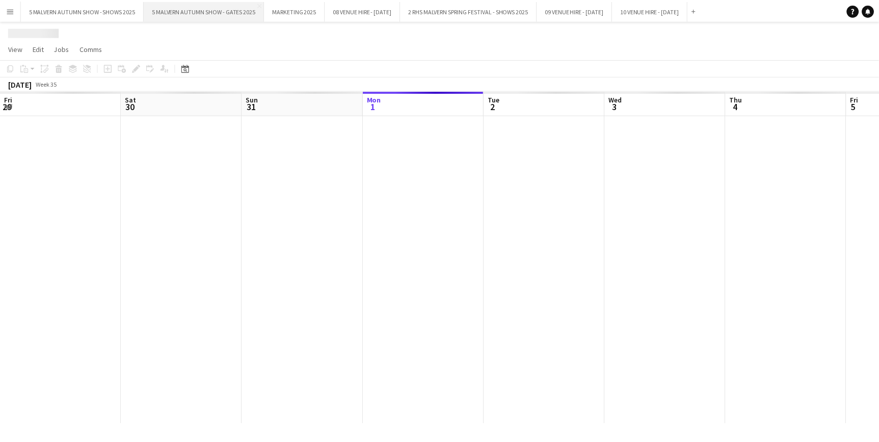
scroll to position [0, 244]
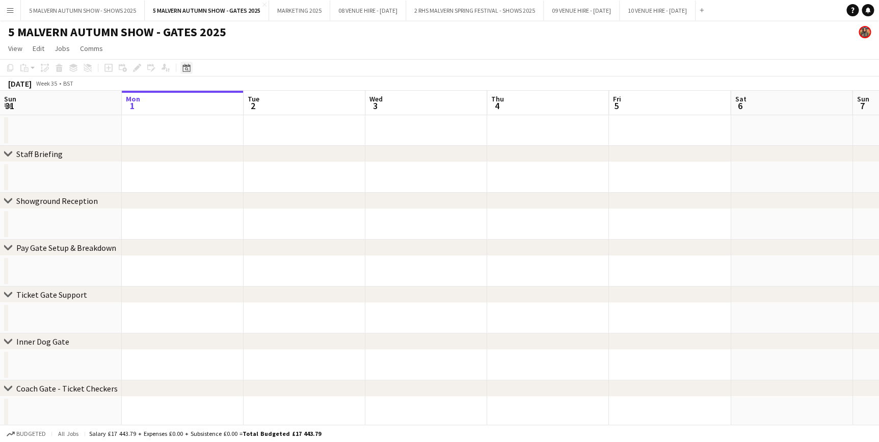
click at [186, 63] on div "Date picker" at bounding box center [186, 68] width 12 height 12
click at [269, 190] on span "28" at bounding box center [268, 195] width 12 height 12
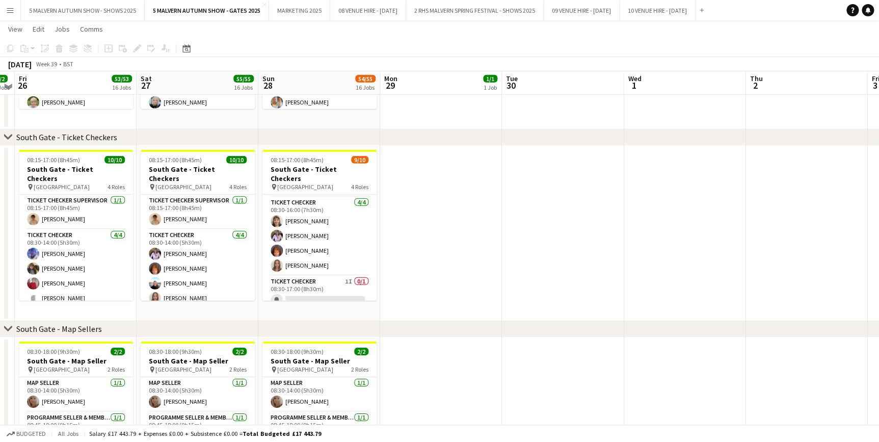
scroll to position [1343, 0]
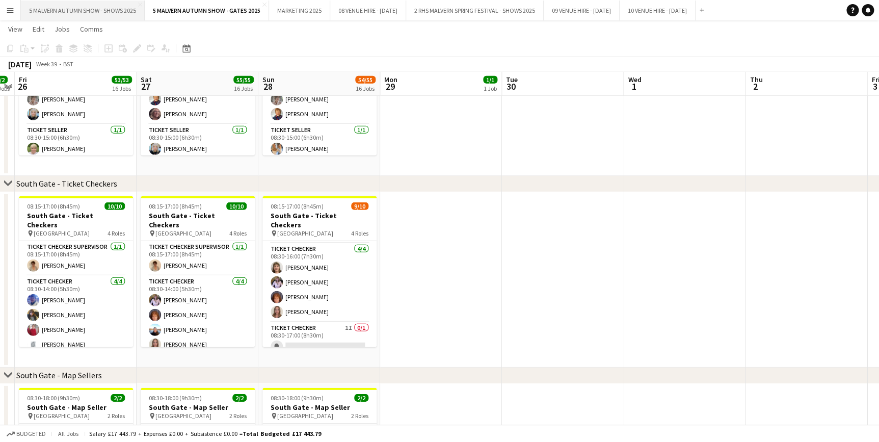
click at [110, 4] on button "5 MALVERN AUTUMN SHOW - SHOWS 2025 Close" at bounding box center [83, 11] width 124 height 20
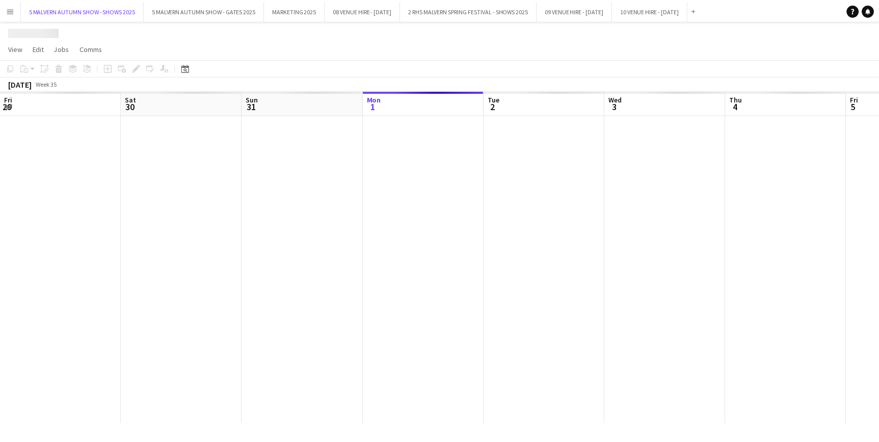
scroll to position [0, 244]
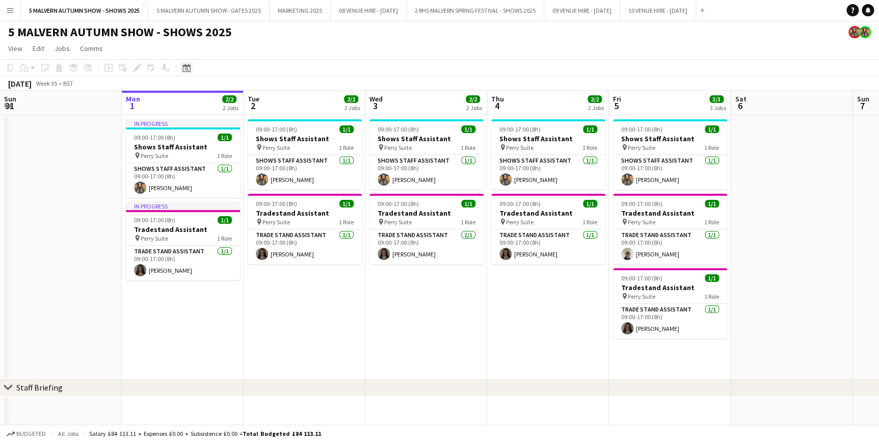
click at [187, 73] on div "Date picker" at bounding box center [186, 68] width 12 height 12
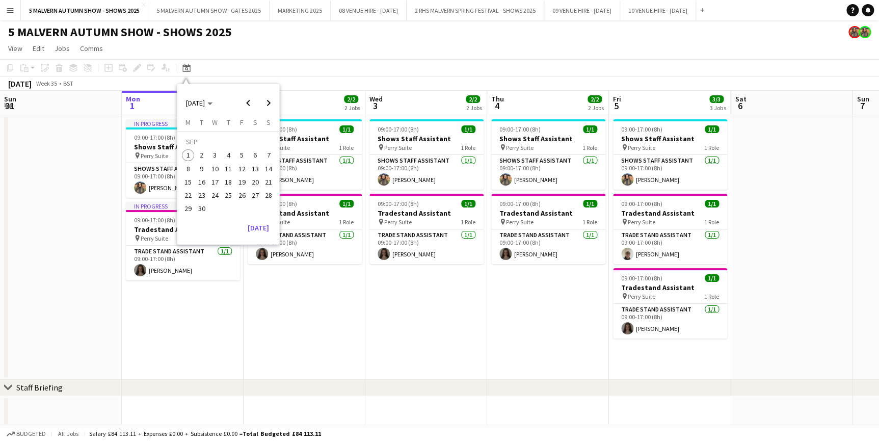
click at [269, 194] on span "28" at bounding box center [268, 195] width 12 height 12
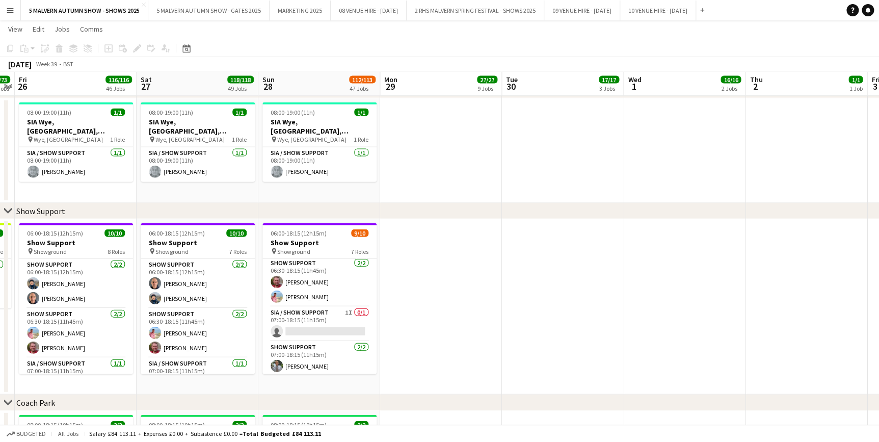
scroll to position [92, 0]
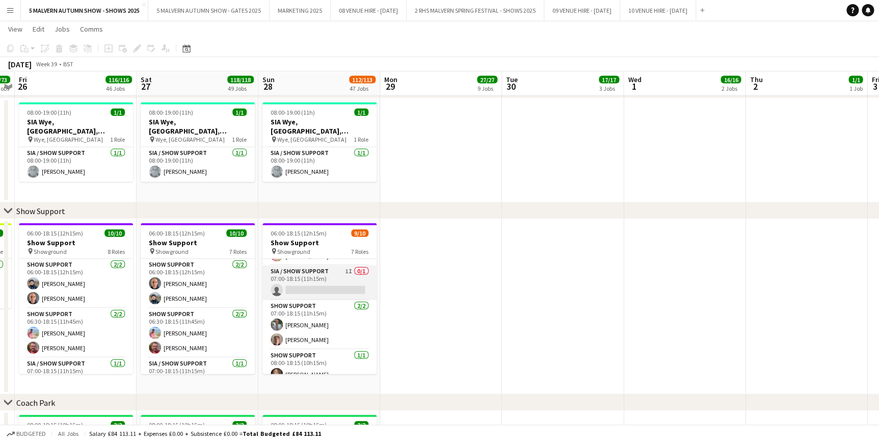
click at [323, 277] on app-card-role "SIA / Show Support 1I 0/1 07:00-18:15 (11h15m) single-neutral-actions" at bounding box center [319, 283] width 114 height 35
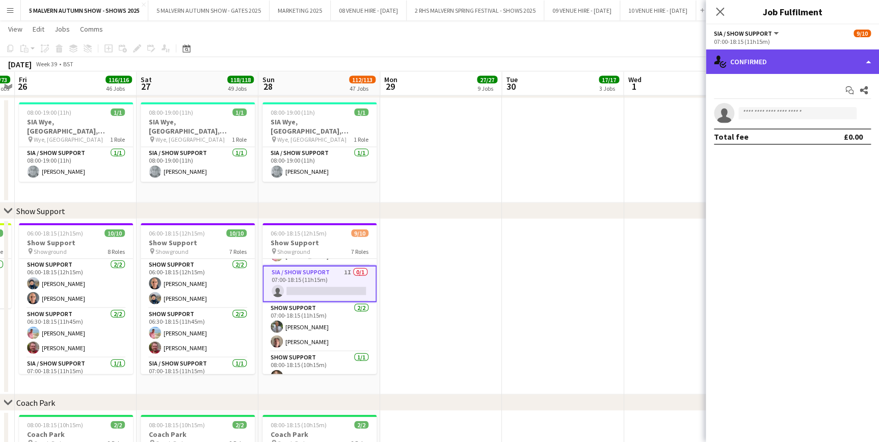
click at [726, 60] on div "single-neutral-actions-check-2 Confirmed" at bounding box center [792, 61] width 173 height 24
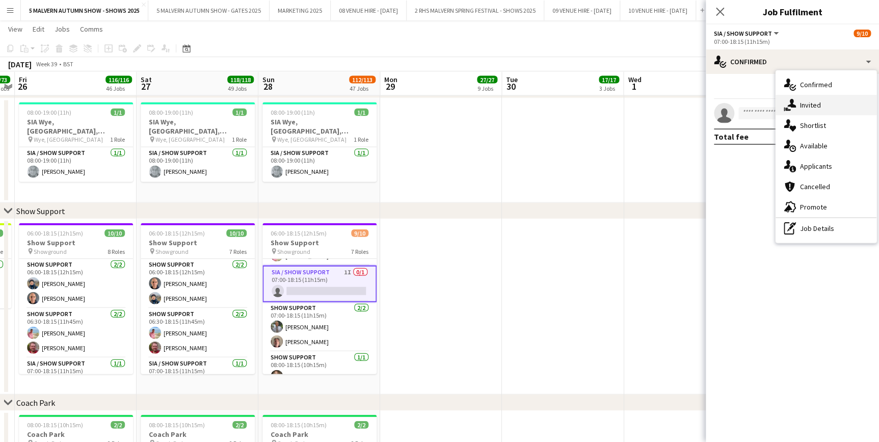
click at [797, 107] on div "single-neutral-actions-share-1 Invited" at bounding box center [826, 105] width 101 height 20
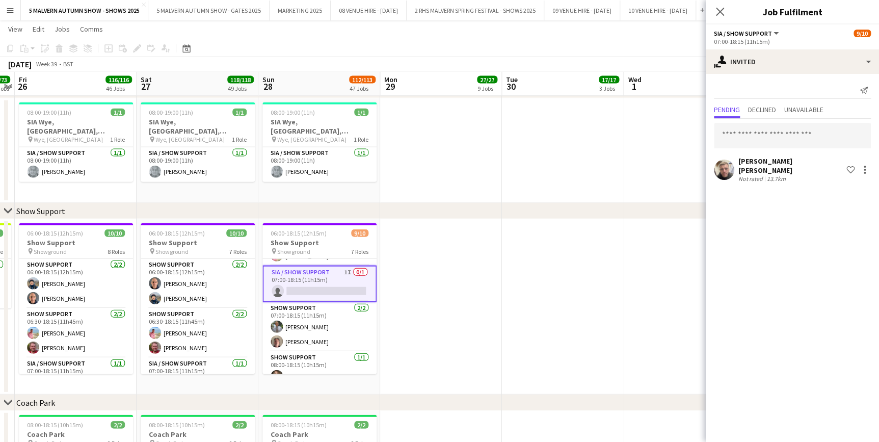
click at [555, 150] on app-date-cell at bounding box center [563, 150] width 122 height 105
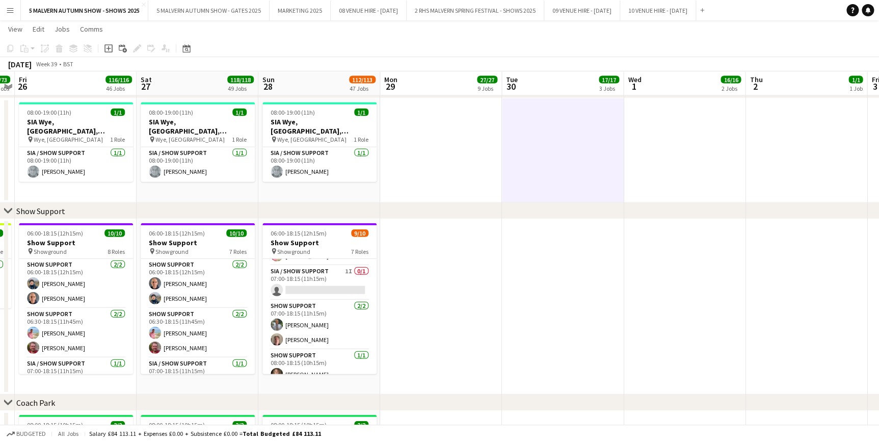
scroll to position [0, 309]
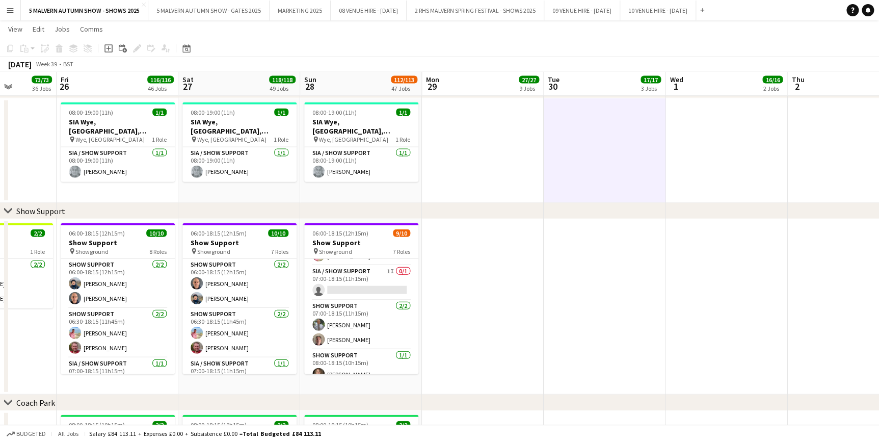
drag, startPoint x: 259, startPoint y: 76, endPoint x: 760, endPoint y: 52, distance: 502.0
drag, startPoint x: 566, startPoint y: 78, endPoint x: 780, endPoint y: 56, distance: 215.2
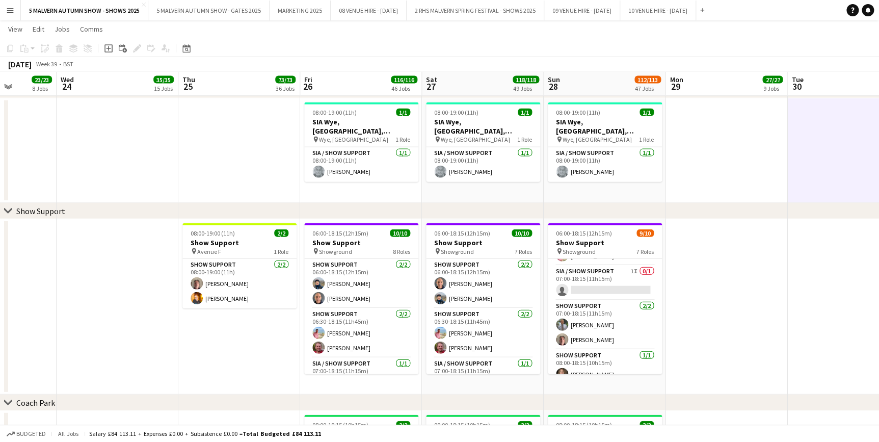
scroll to position [0, 256]
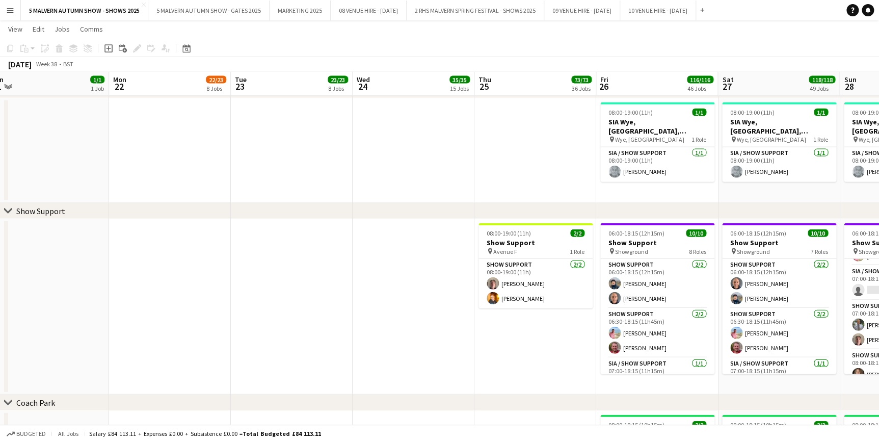
drag, startPoint x: 416, startPoint y: 82, endPoint x: 642, endPoint y: 73, distance: 225.9
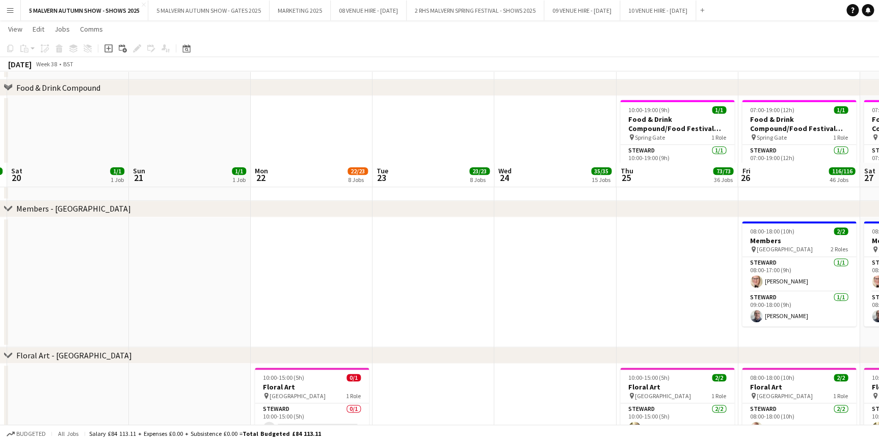
scroll to position [4494, 0]
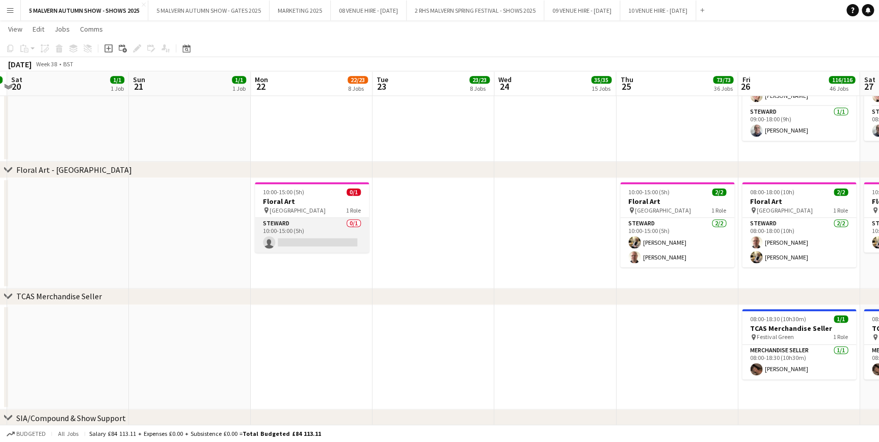
click at [326, 224] on app-card-role "[PERSON_NAME] 0/1 10:00-15:00 (5h) single-neutral-actions" at bounding box center [312, 235] width 114 height 35
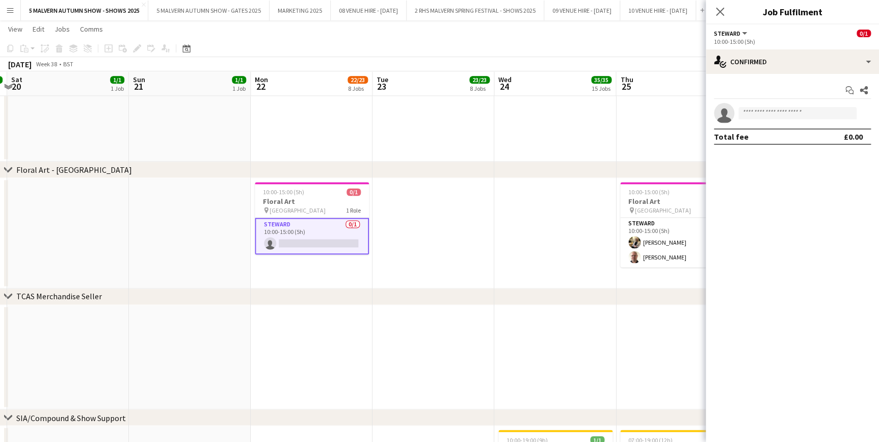
click at [495, 181] on app-date-cell at bounding box center [555, 233] width 122 height 111
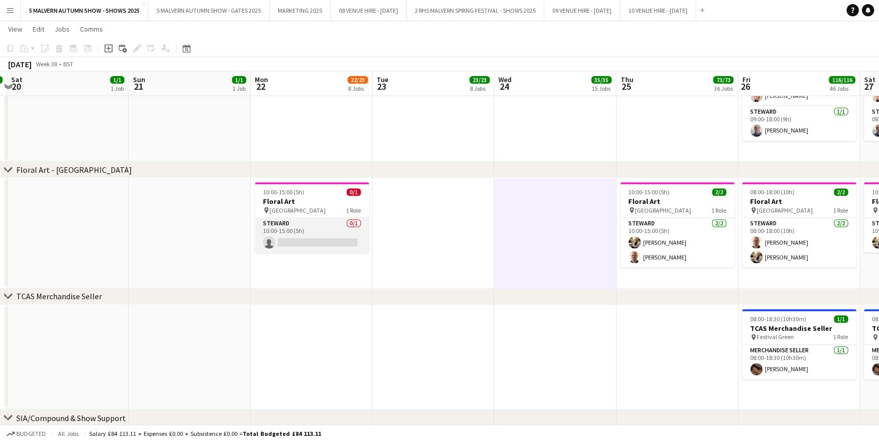
click at [332, 218] on app-card-role "[PERSON_NAME] 0/1 10:00-15:00 (5h) single-neutral-actions" at bounding box center [312, 235] width 114 height 35
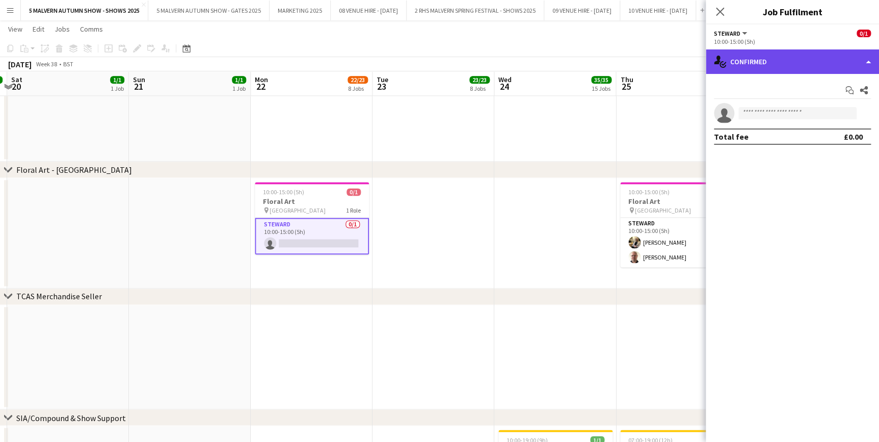
click at [745, 63] on div "single-neutral-actions-check-2 Confirmed" at bounding box center [792, 61] width 173 height 24
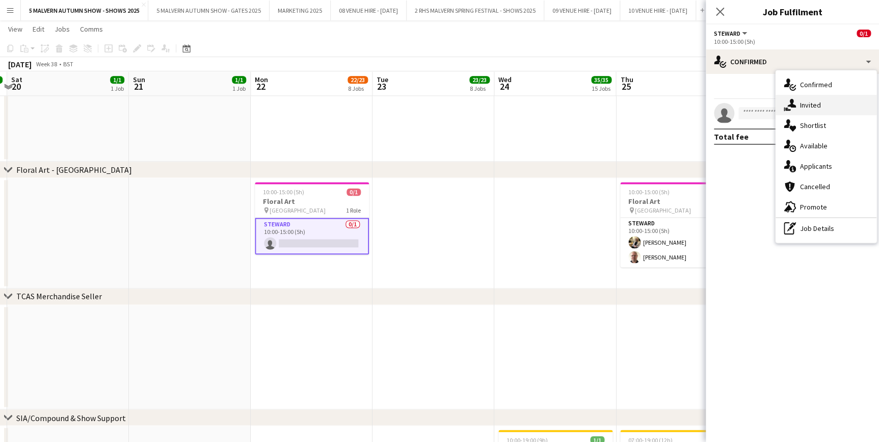
click at [815, 105] on div "single-neutral-actions-share-1 Invited" at bounding box center [826, 105] width 101 height 20
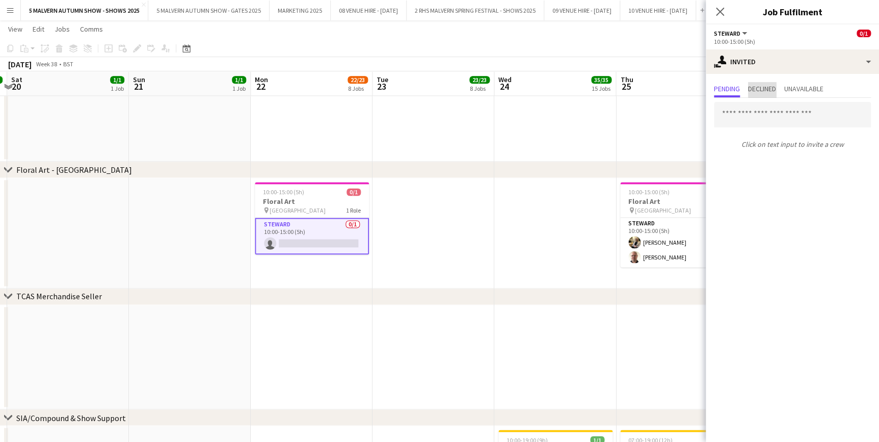
click at [776, 88] on span "Declined" at bounding box center [762, 88] width 28 height 7
click at [492, 199] on app-date-cell at bounding box center [434, 233] width 122 height 111
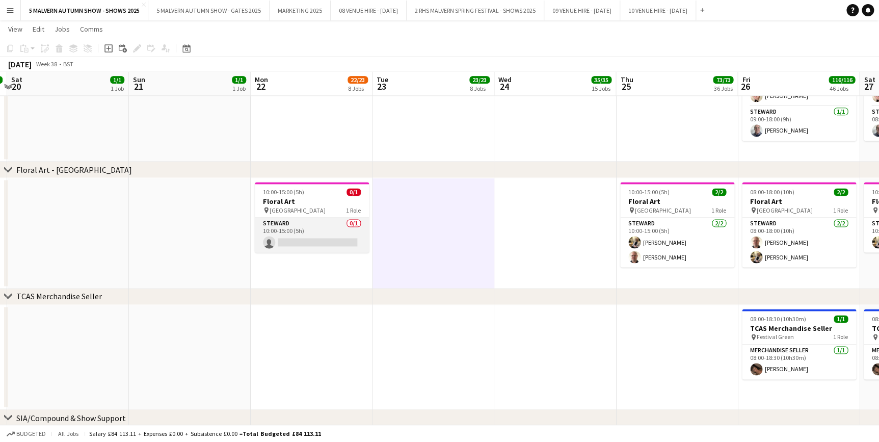
click at [281, 222] on app-card-role "[PERSON_NAME] 0/1 10:00-15:00 (5h) single-neutral-actions" at bounding box center [312, 235] width 114 height 35
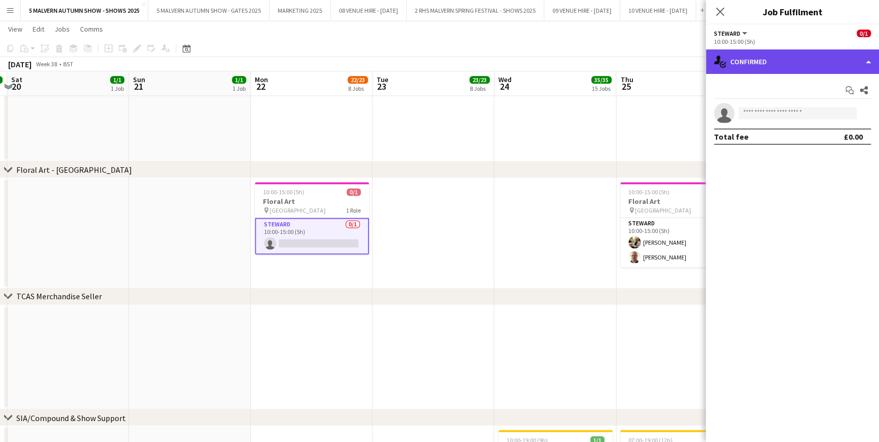
click at [765, 71] on div "single-neutral-actions-check-2 Confirmed" at bounding box center [792, 61] width 173 height 24
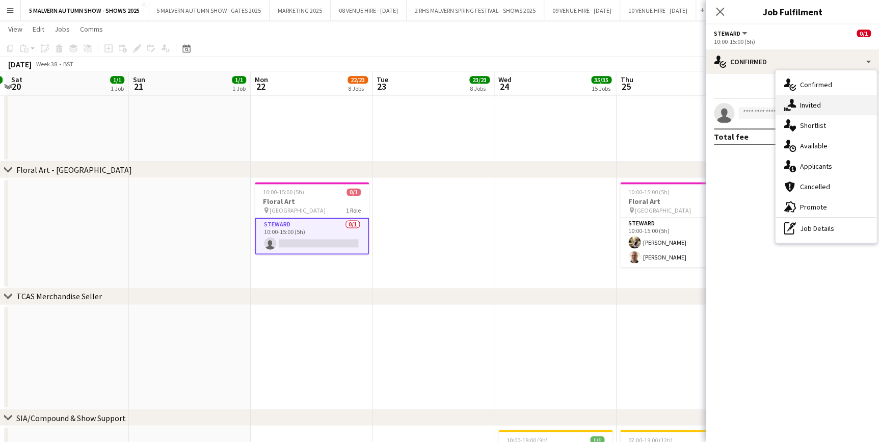
click at [805, 112] on div "single-neutral-actions-share-1 Invited" at bounding box center [826, 105] width 101 height 20
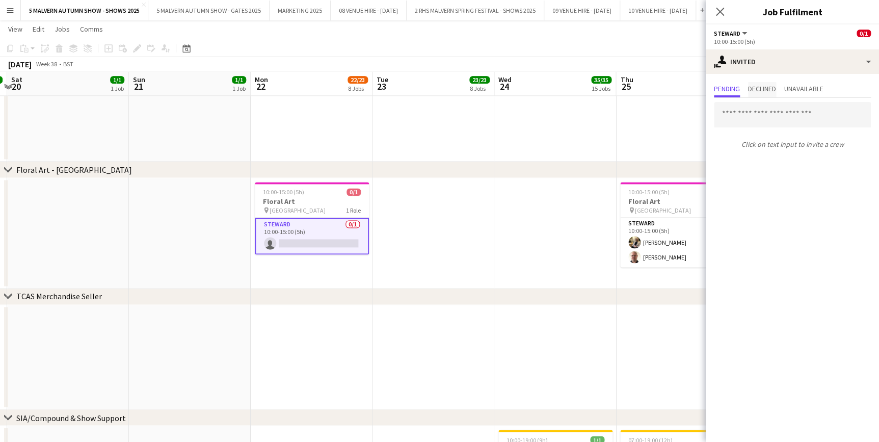
click at [769, 92] on span "Declined" at bounding box center [762, 88] width 28 height 7
click at [591, 140] on app-date-cell at bounding box center [555, 97] width 122 height 130
